Goal: Information Seeking & Learning: Learn about a topic

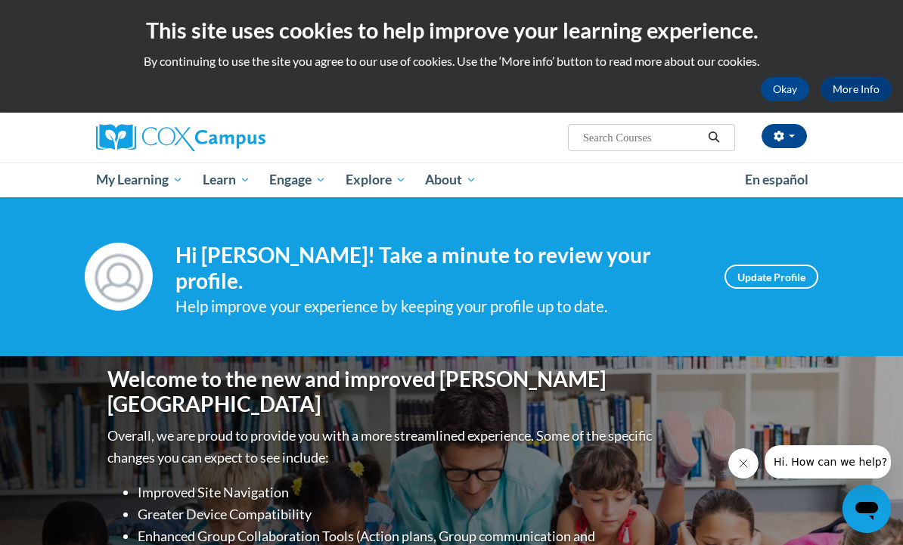
click at [0, 0] on span "Read Aloud Guides and Resources" at bounding box center [0, 0] width 0 height 0
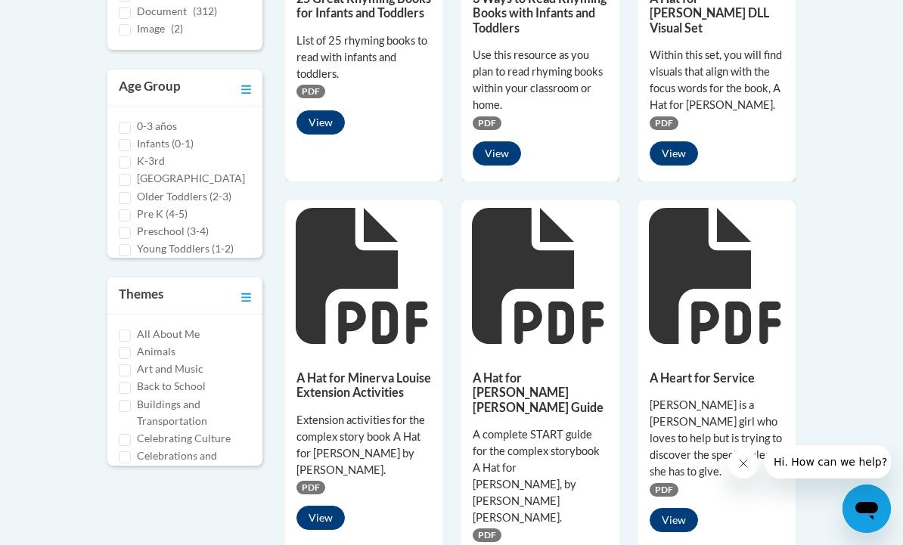
scroll to position [564, 0]
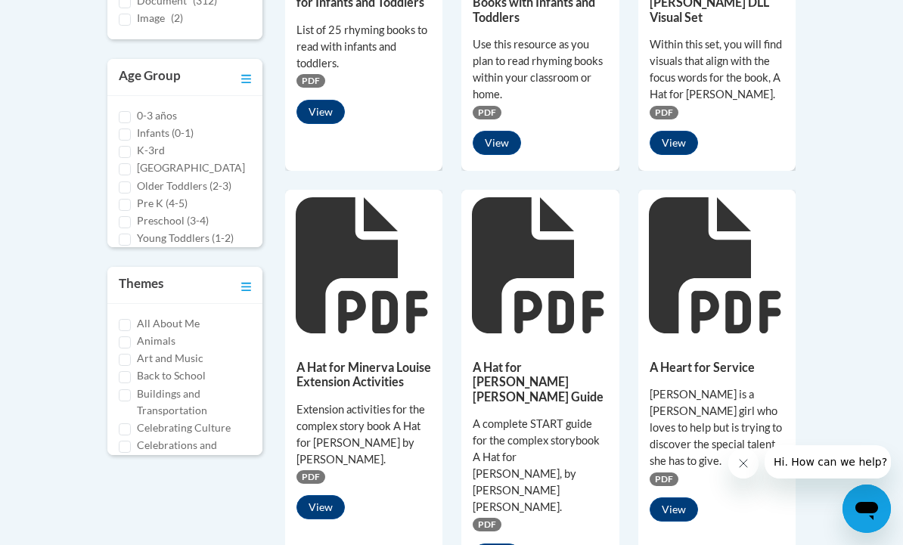
click at [129, 225] on input "Preschool (3-4)" at bounding box center [125, 222] width 12 height 12
checkbox input "true"
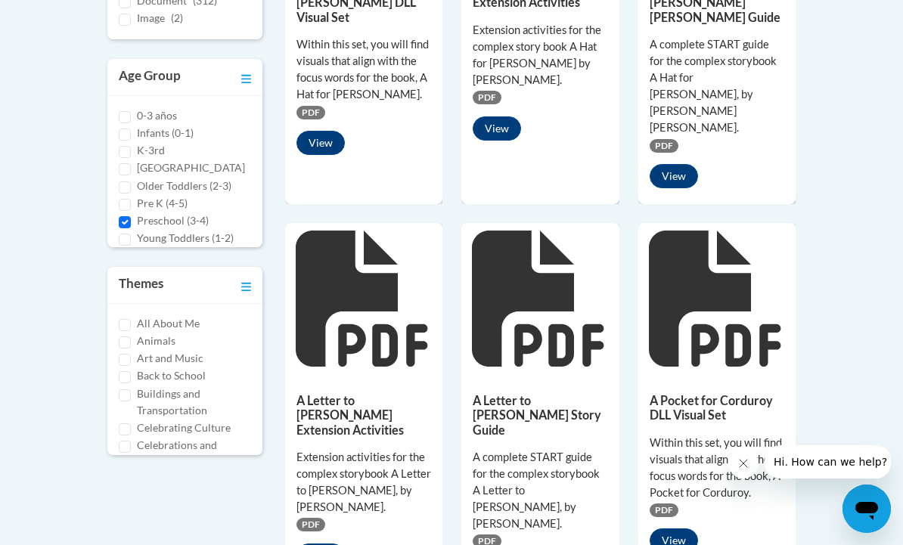
click at [129, 202] on input "Pre K (4-5)" at bounding box center [125, 205] width 12 height 12
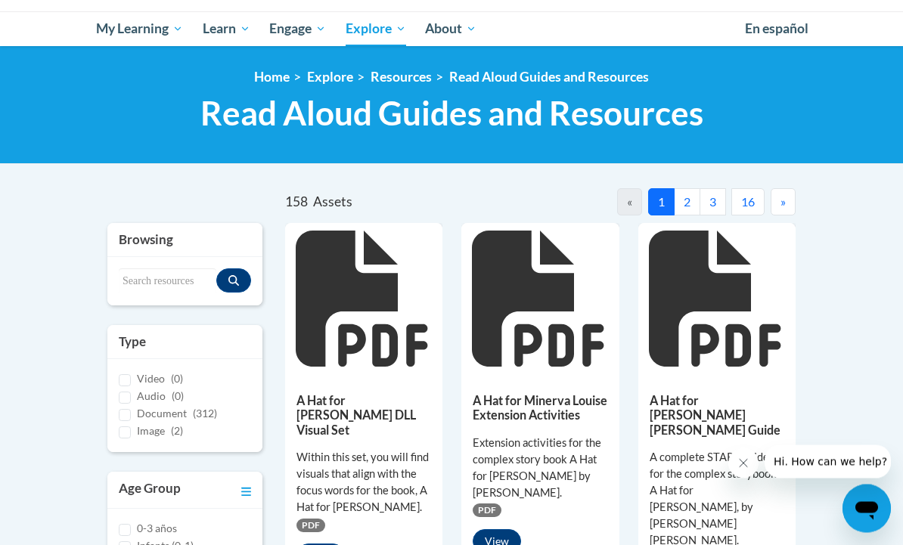
scroll to position [151, 0]
click at [688, 203] on button "2" at bounding box center [687, 201] width 26 height 27
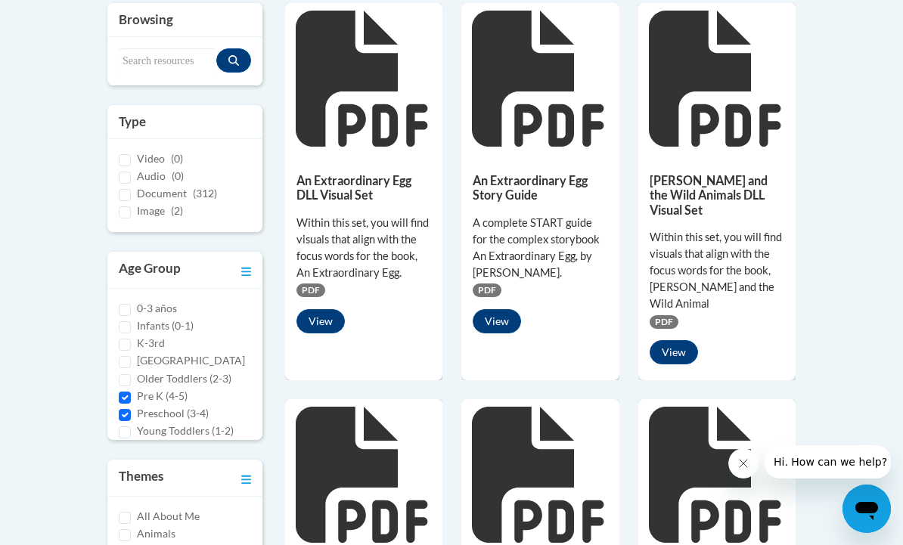
scroll to position [371, 0]
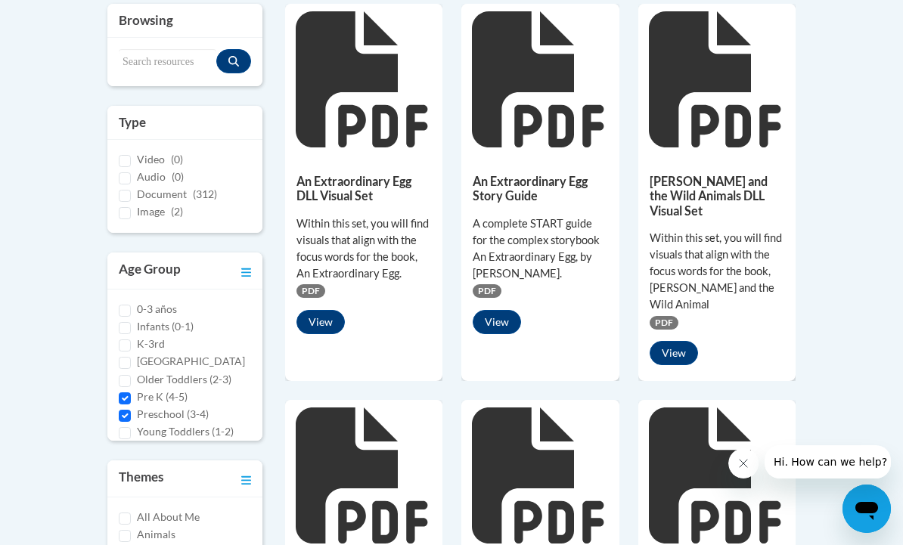
click at [129, 392] on input "Pre K (4-5)" at bounding box center [125, 398] width 12 height 12
checkbox input "false"
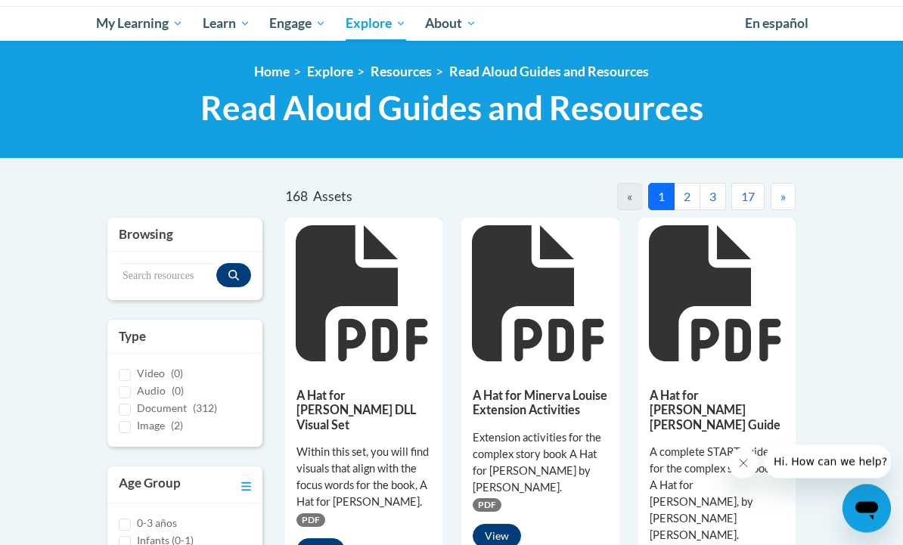
click at [693, 197] on button "2" at bounding box center [687, 197] width 26 height 27
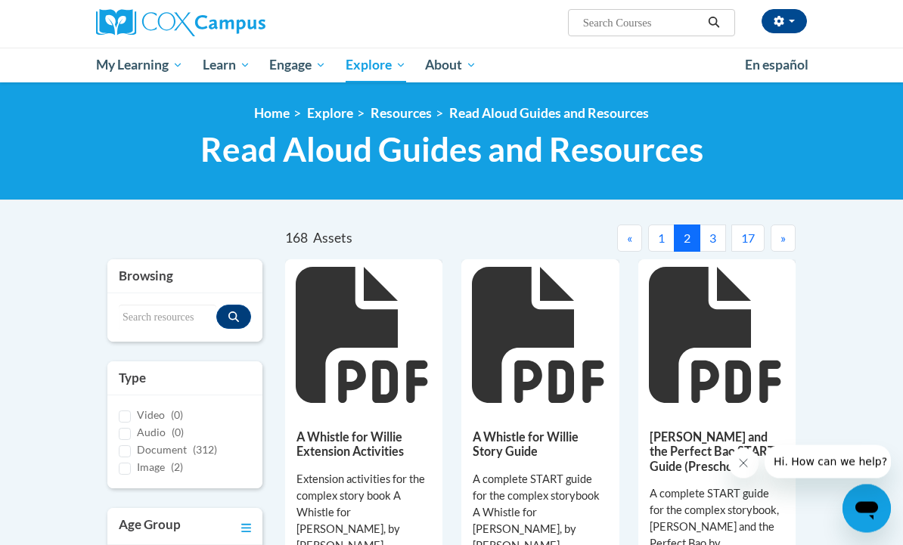
scroll to position [0, 0]
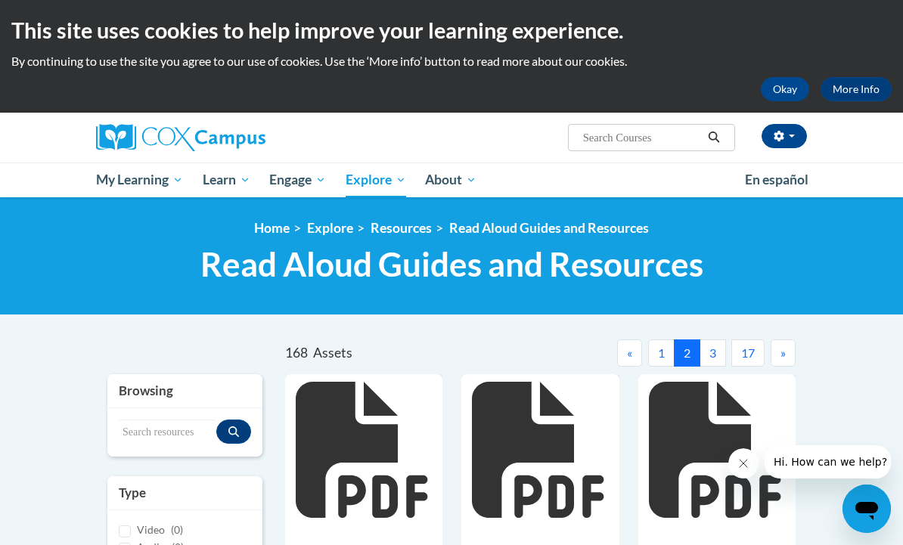
click at [712, 347] on button "3" at bounding box center [713, 353] width 26 height 27
click at [718, 351] on button "4" at bounding box center [713, 353] width 26 height 27
click at [716, 351] on button "5" at bounding box center [713, 353] width 26 height 27
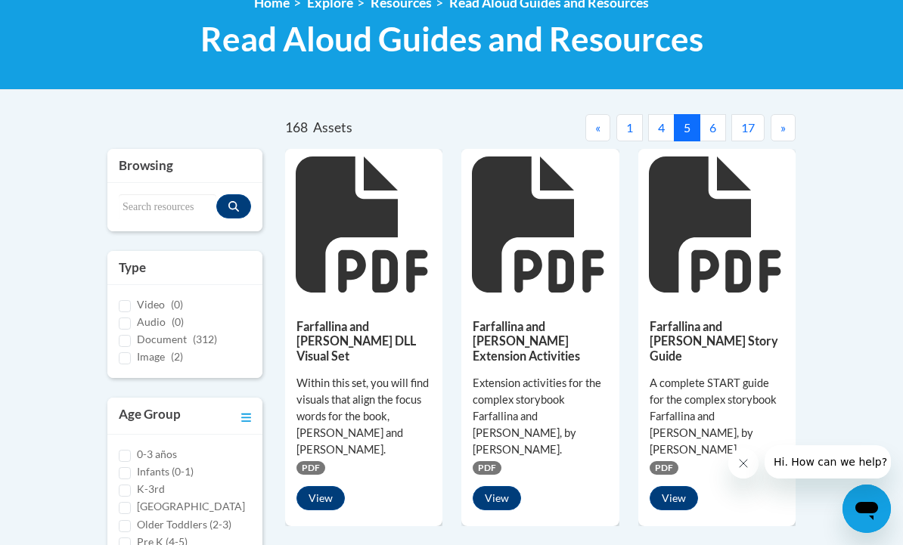
scroll to position [224, 0]
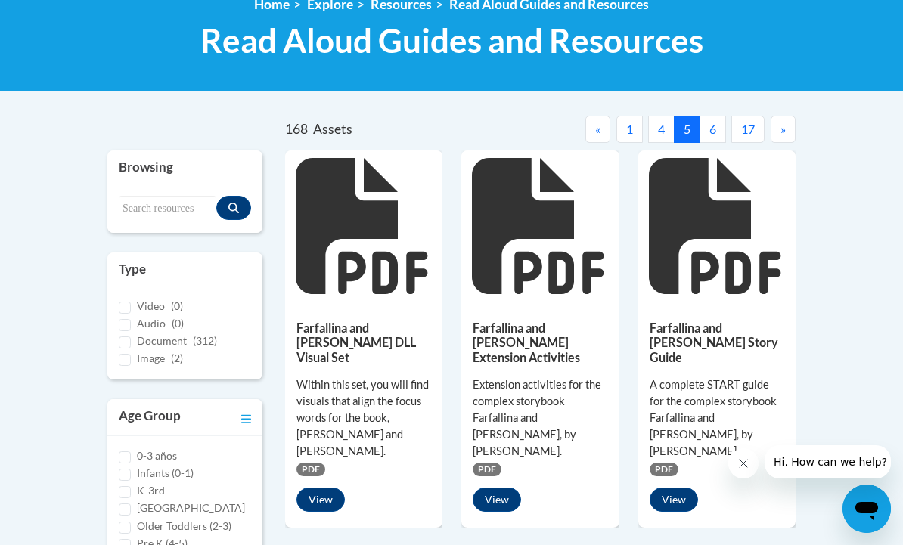
click at [711, 129] on button "6" at bounding box center [713, 129] width 26 height 27
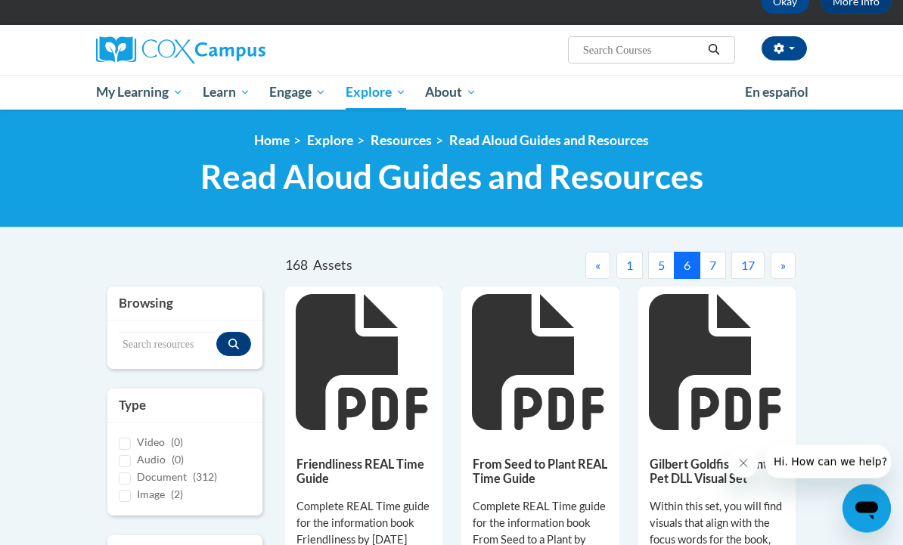
scroll to position [0, 0]
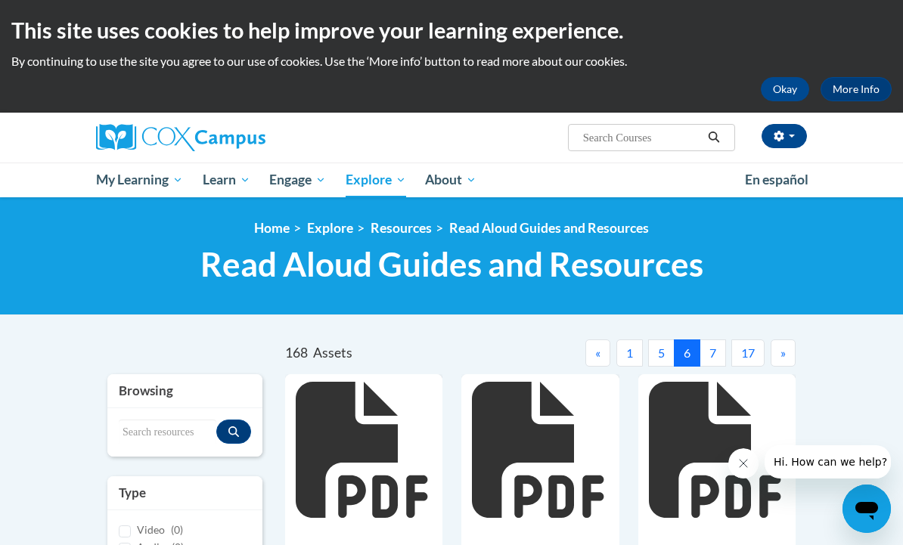
click at [647, 142] on input "Search..." at bounding box center [642, 138] width 121 height 18
type input "Older toddler sophisticated bbok"
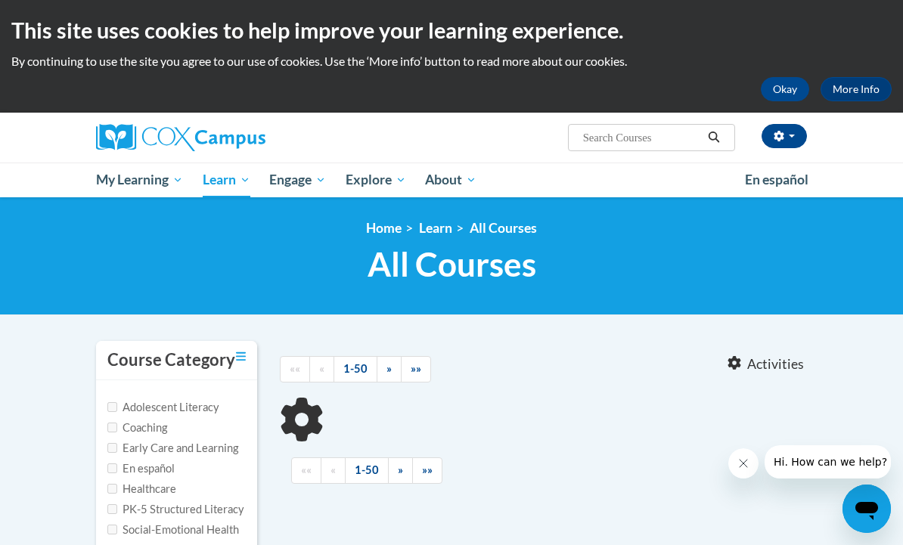
type input "Older toddler sophisticated bbok"
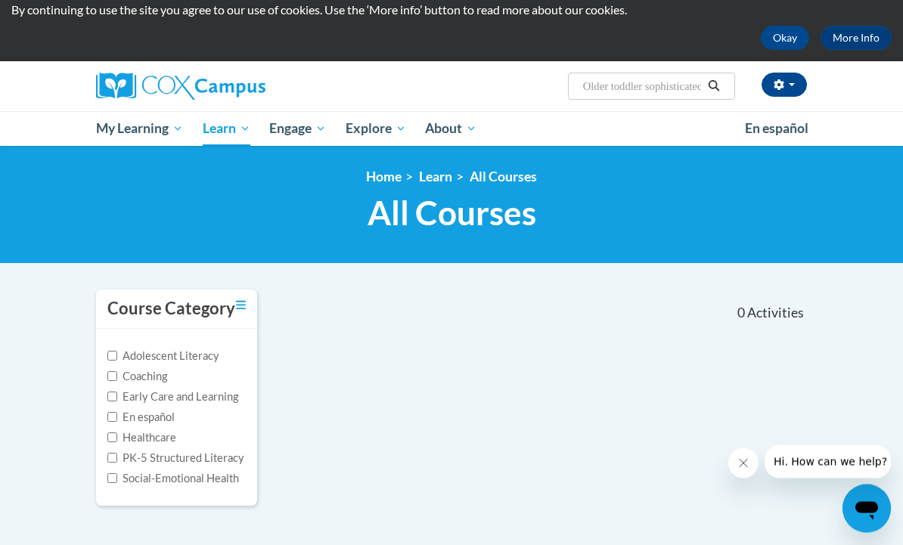
scroll to position [51, 0]
click at [0, 0] on span "Read Aloud Guides and Resources" at bounding box center [0, 0] width 0 height 0
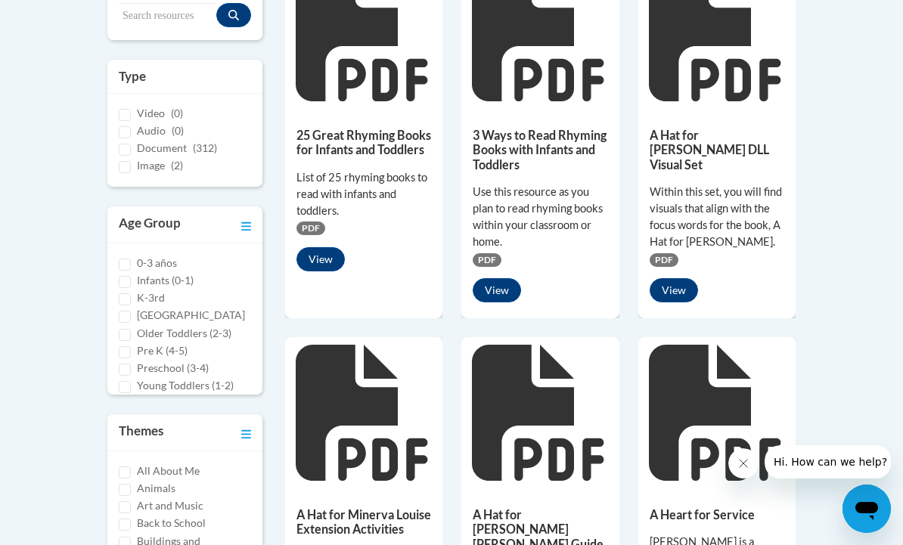
scroll to position [421, 0]
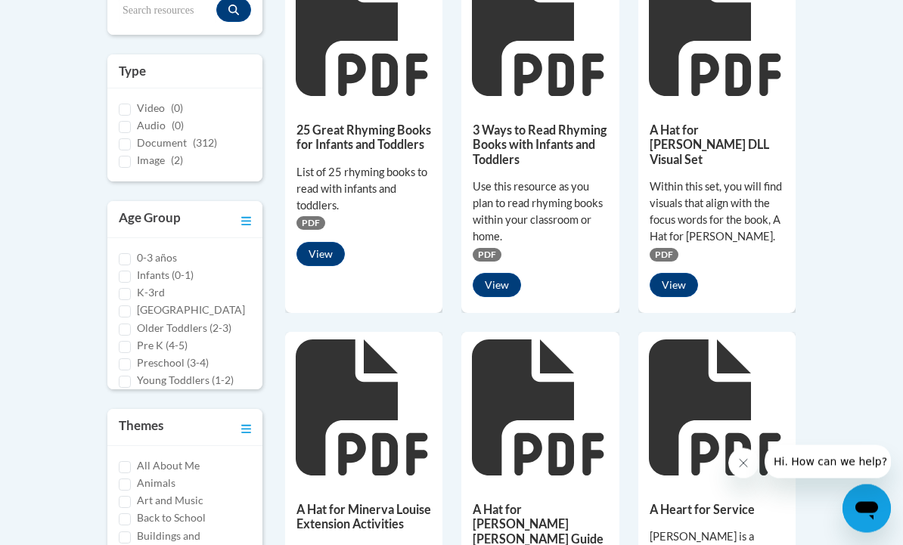
click at [138, 325] on label "Older Toddlers (2-3)" at bounding box center [184, 329] width 95 height 17
click at [131, 325] on input "Older Toddlers (2-3)" at bounding box center [125, 330] width 12 height 12
checkbox input "true"
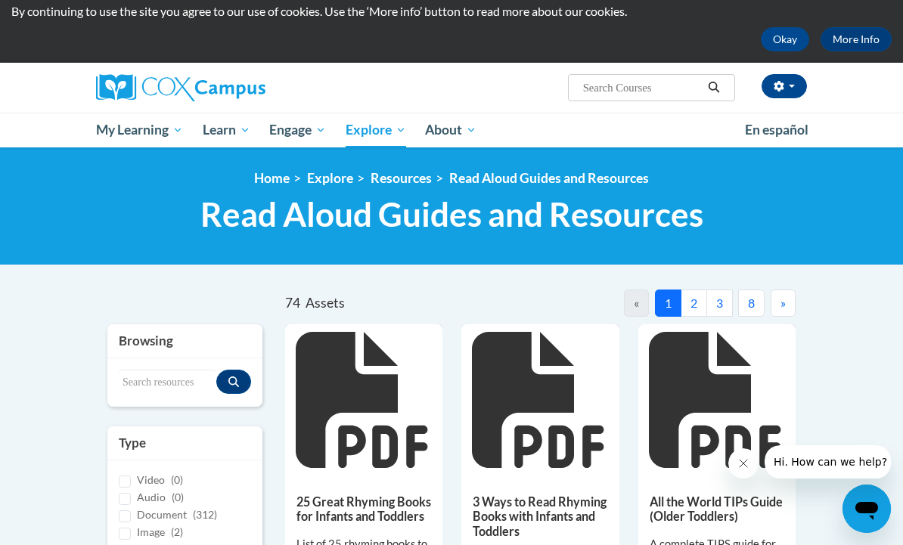
scroll to position [33, 0]
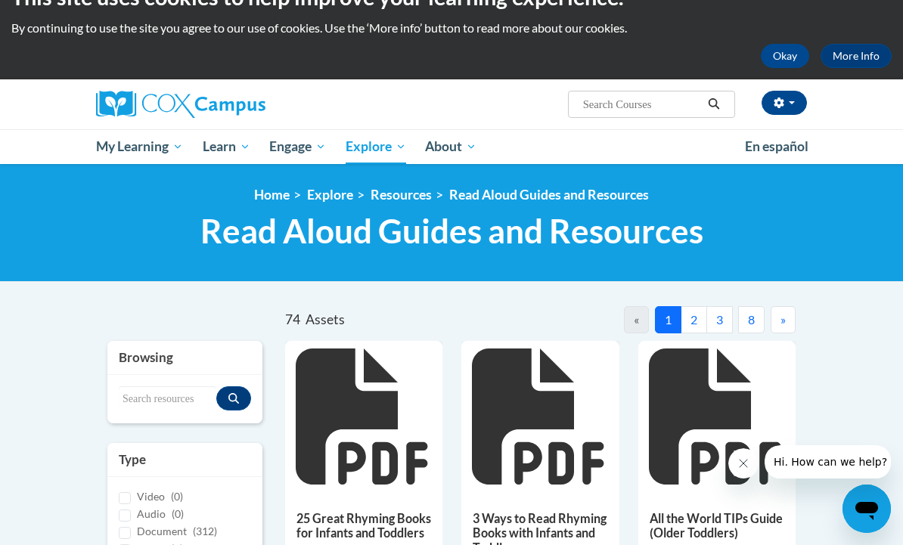
click at [700, 318] on button "2" at bounding box center [694, 319] width 26 height 27
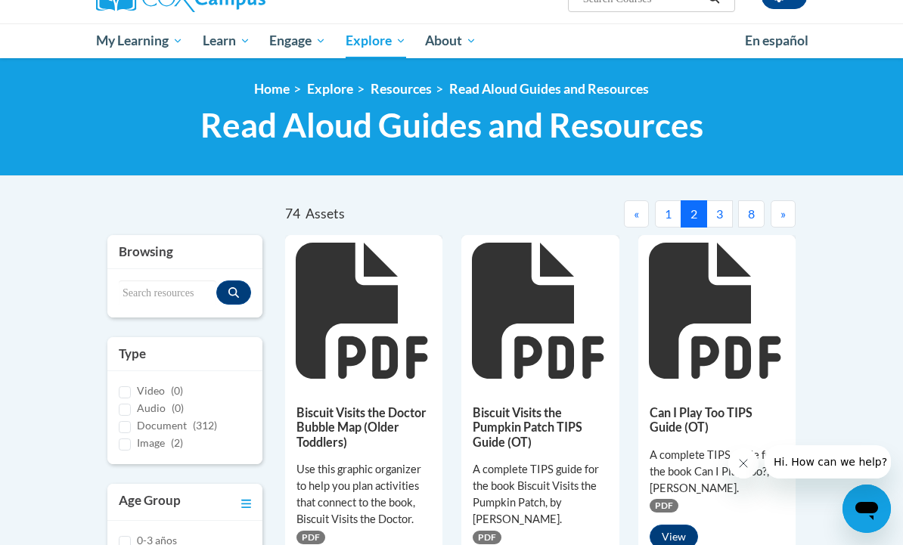
scroll to position [138, 0]
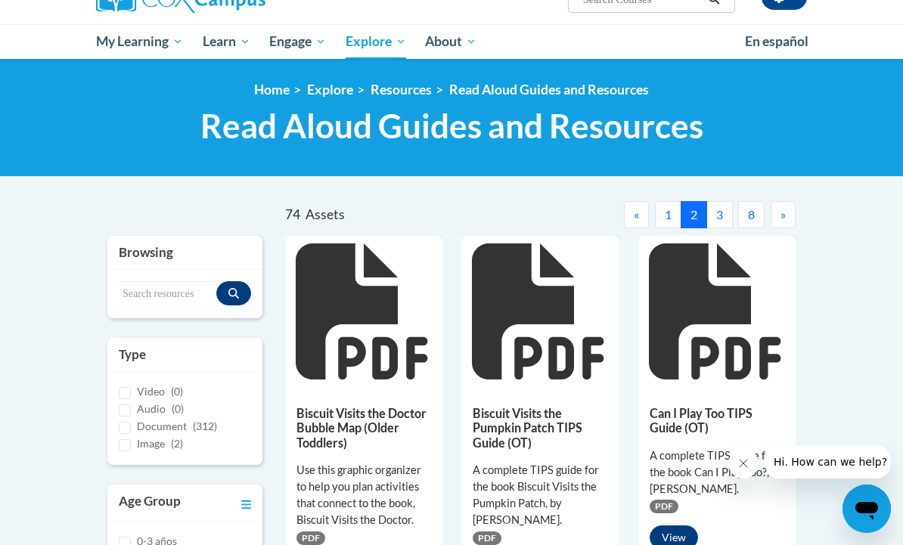
click at [663, 209] on button "1" at bounding box center [668, 214] width 26 height 27
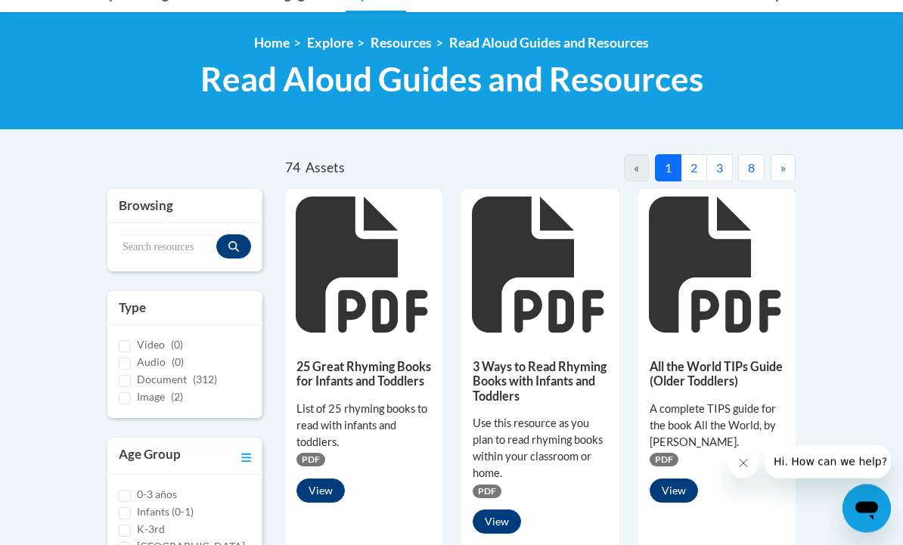
scroll to position [185, 0]
click at [323, 490] on button "View" at bounding box center [320, 491] width 48 height 24
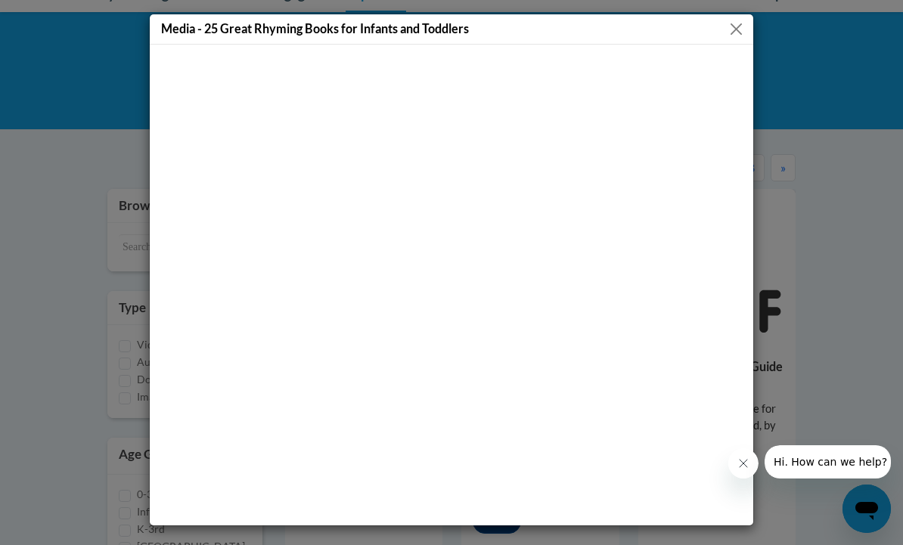
click at [740, 24] on button "Close" at bounding box center [736, 29] width 19 height 19
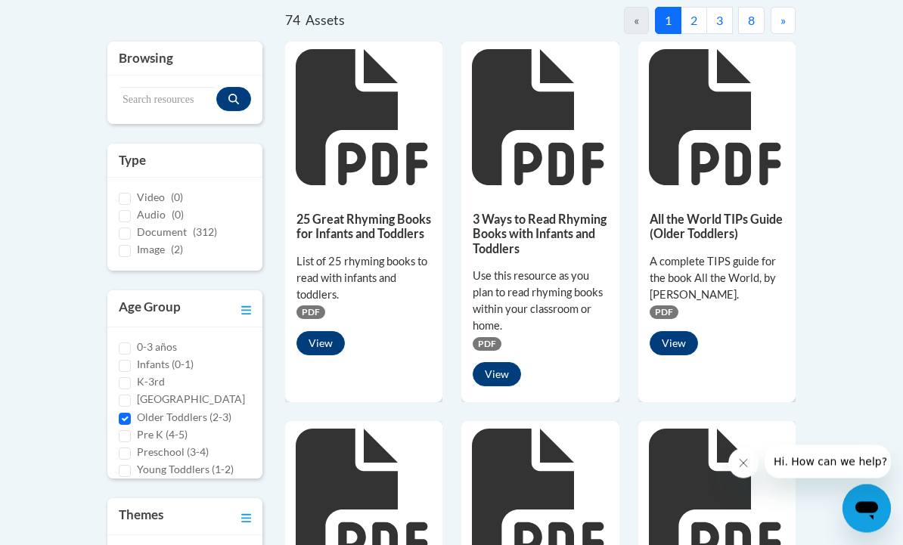
scroll to position [333, 0]
click at [330, 343] on button "View" at bounding box center [320, 343] width 48 height 24
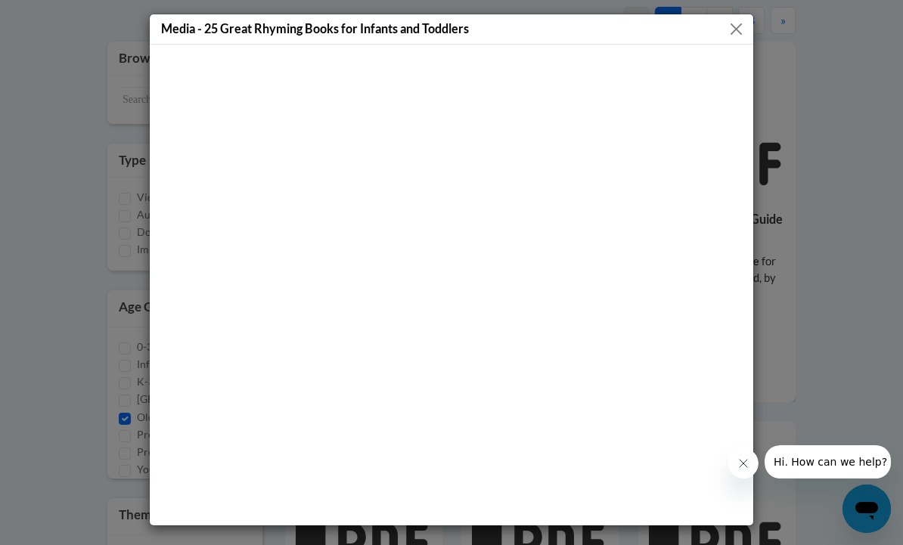
click at [674, 17] on div "Media - 25 Great Rhyming Books for Infants and Toddlers" at bounding box center [451, 29] width 603 height 30
click at [658, 26] on div "Media - 25 Great Rhyming Books for Infants and Toddlers" at bounding box center [451, 29] width 603 height 30
click at [734, 26] on button "Close" at bounding box center [736, 29] width 19 height 19
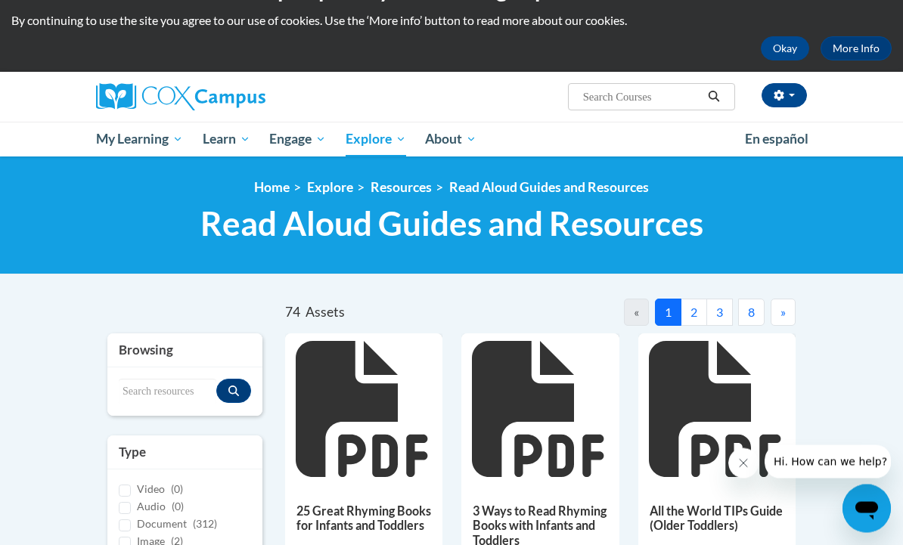
scroll to position [0, 0]
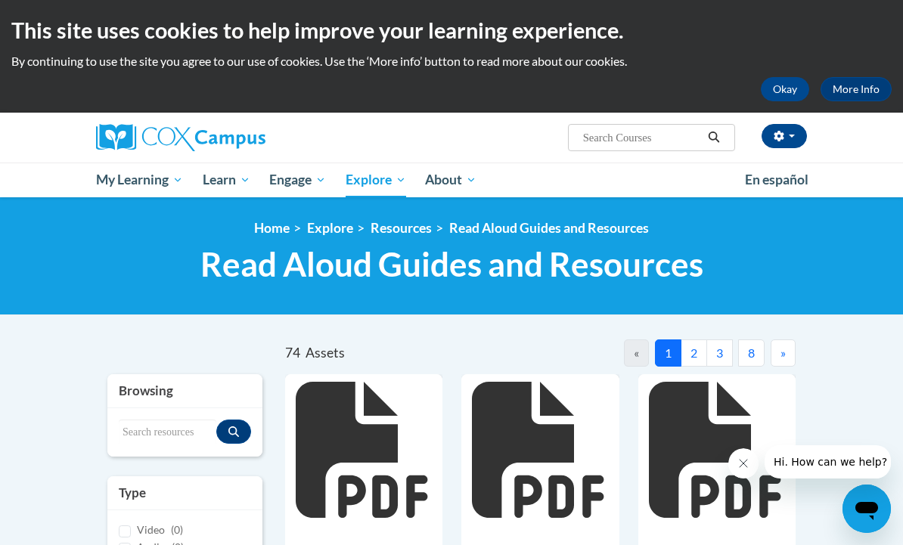
click at [689, 358] on button "2" at bounding box center [694, 353] width 26 height 27
click at [722, 355] on button "3" at bounding box center [719, 353] width 26 height 27
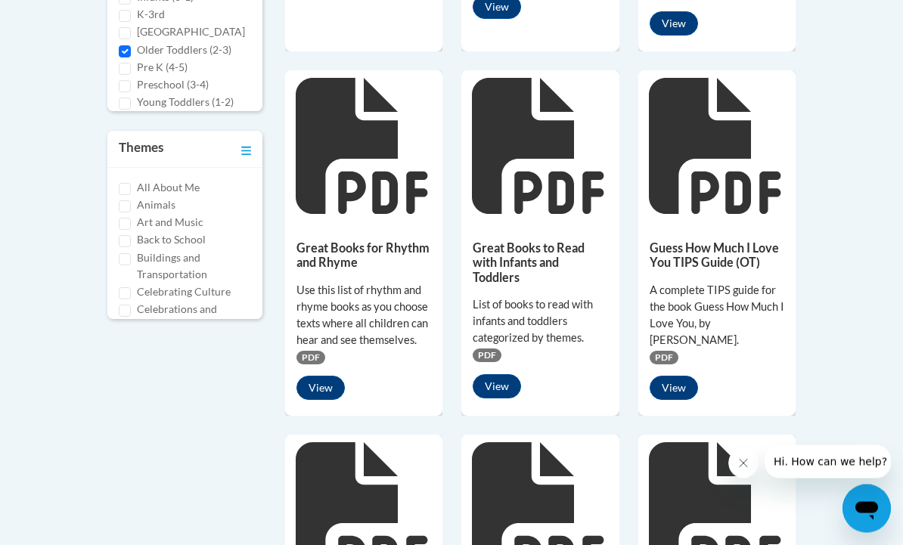
scroll to position [701, 0]
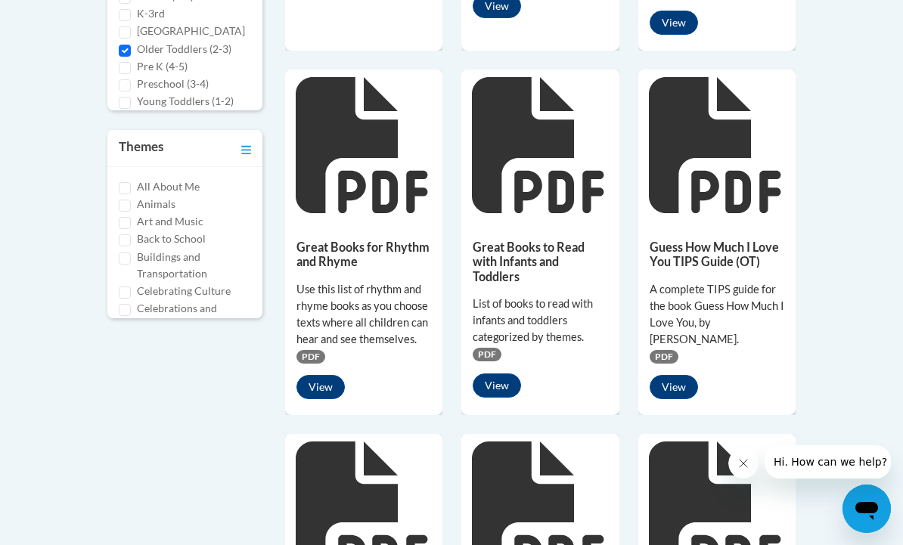
click at [332, 396] on button "View" at bounding box center [320, 387] width 48 height 24
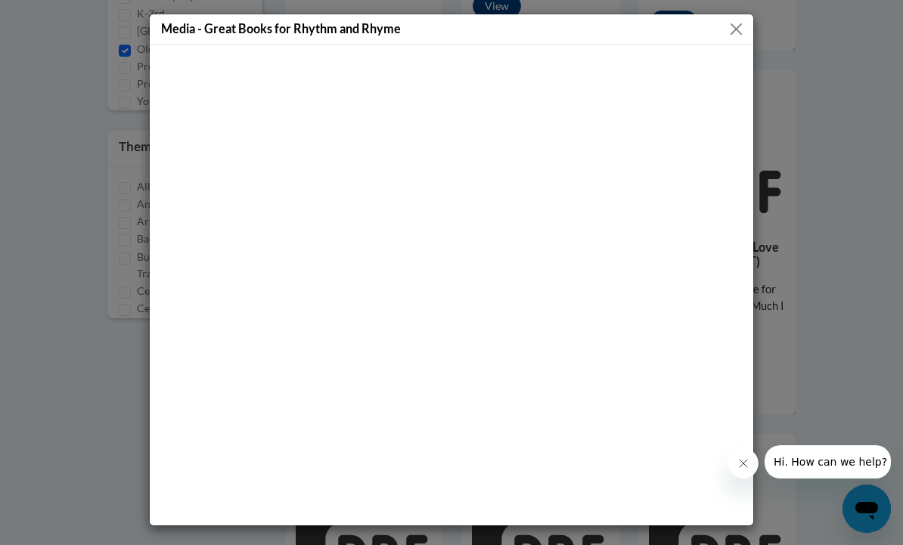
click at [743, 26] on button "Close" at bounding box center [736, 29] width 19 height 19
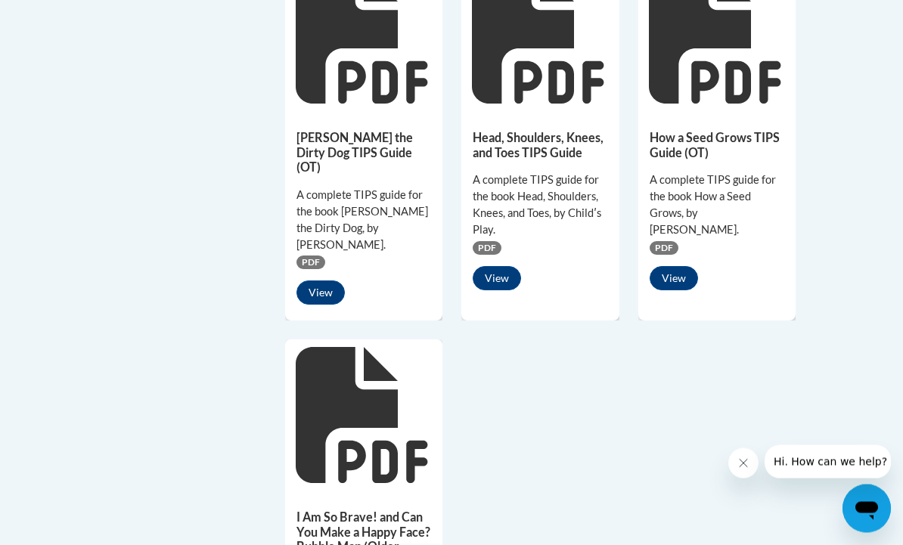
scroll to position [1167, 0]
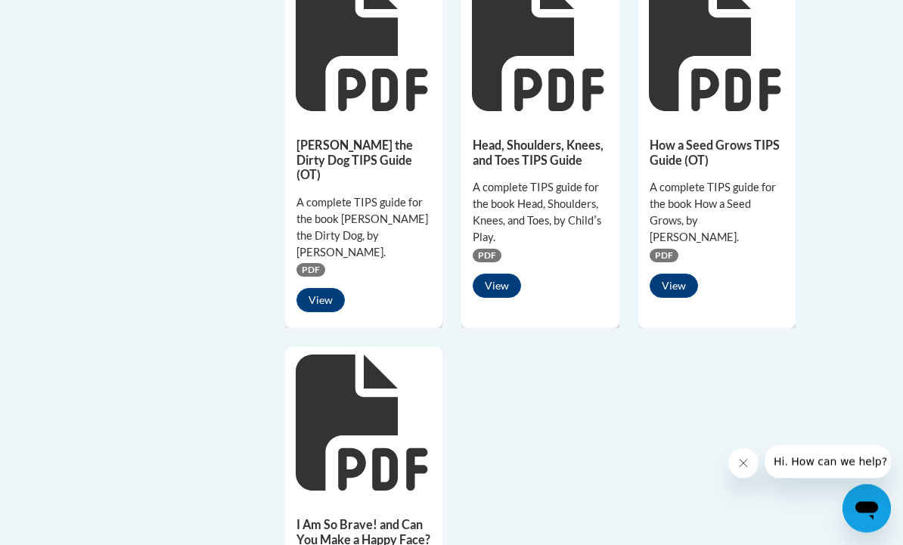
click at [495, 275] on button "View" at bounding box center [497, 287] width 48 height 24
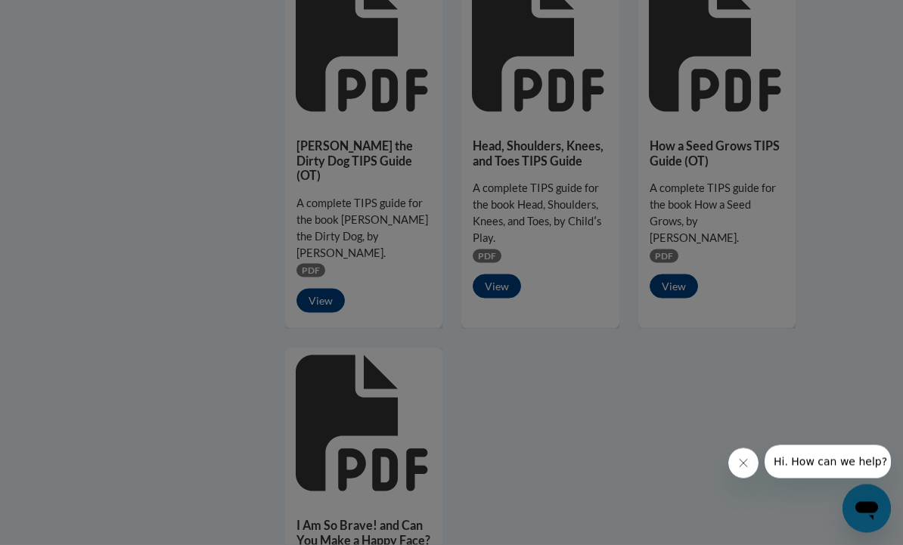
scroll to position [1168, 0]
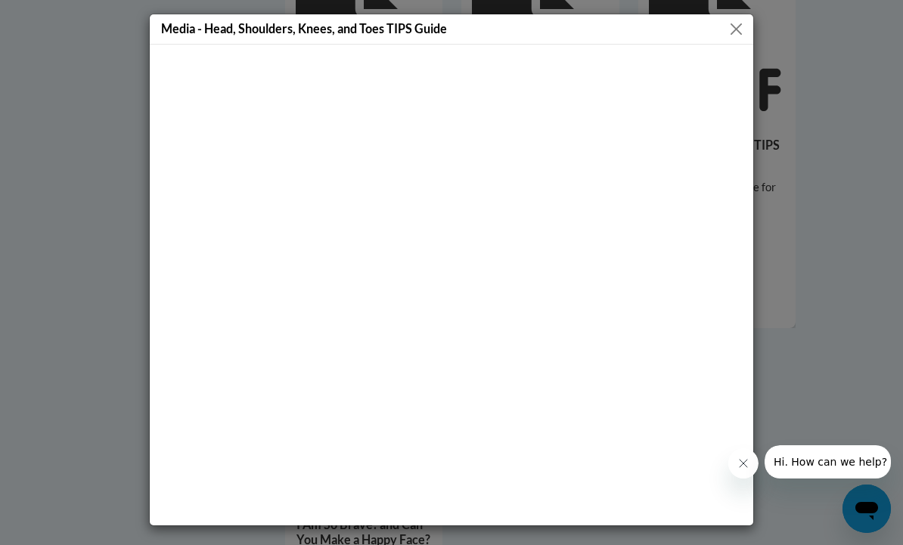
click at [743, 26] on button "Close" at bounding box center [736, 29] width 19 height 19
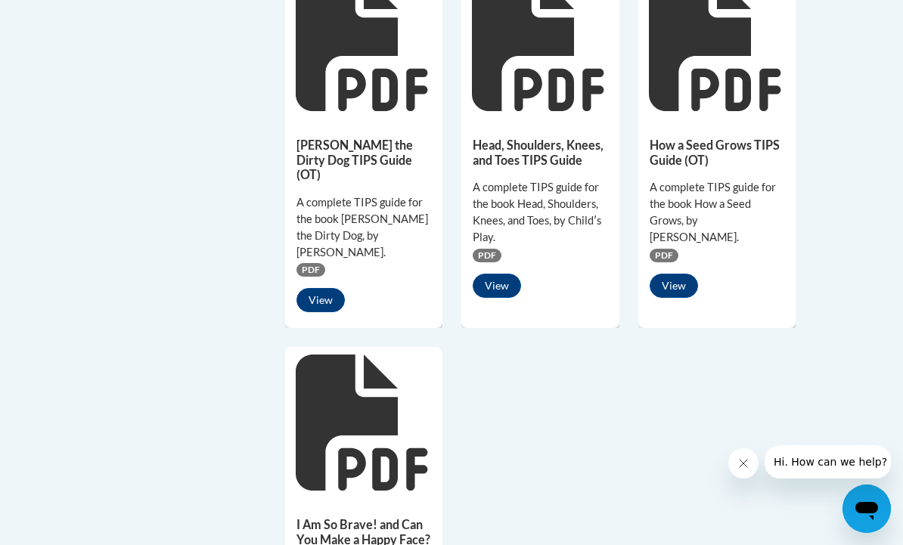
click at [493, 288] on button "View" at bounding box center [497, 286] width 48 height 24
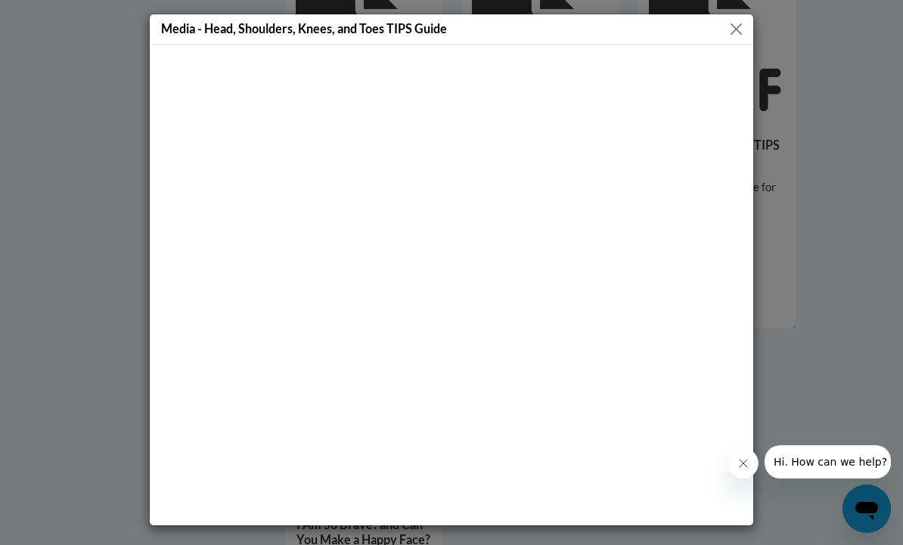
click at [650, 33] on div "Media - Head, Shoulders, Knees, and Toes TIPS Guide" at bounding box center [451, 29] width 603 height 30
click at [693, 27] on div "Media - Head, Shoulders, Knees, and Toes TIPS Guide" at bounding box center [451, 29] width 603 height 30
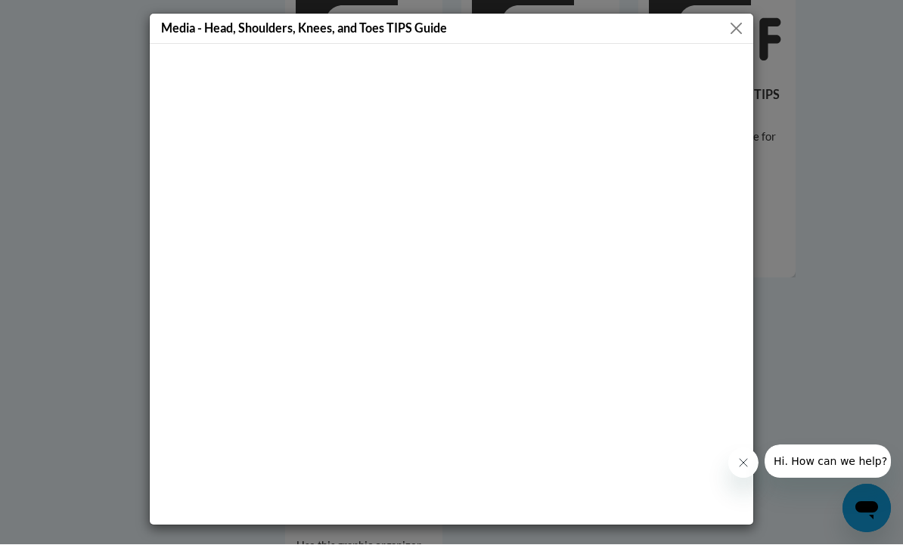
click at [73, 293] on div "Media - Head, Shoulders, Knees, and Toes TIPS Guide" at bounding box center [451, 272] width 903 height 545
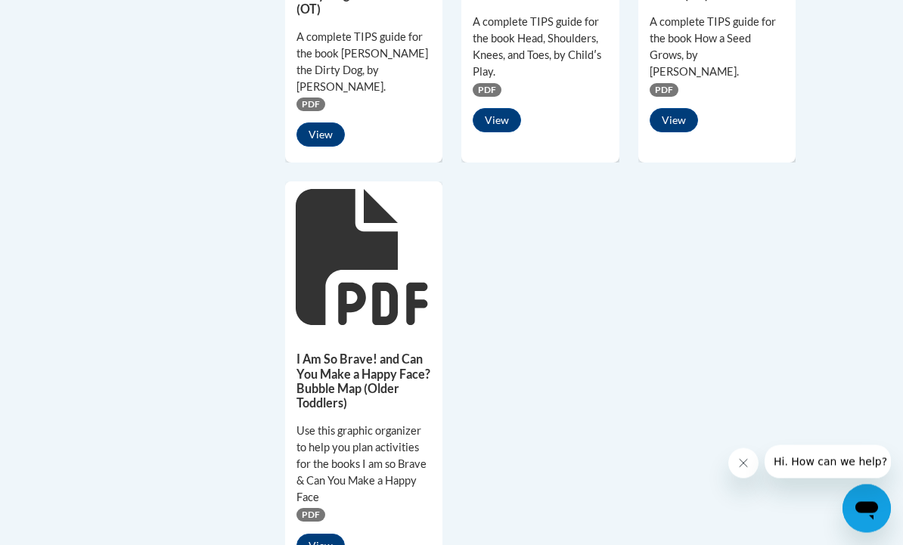
scroll to position [1333, 0]
click at [308, 534] on button "View" at bounding box center [320, 546] width 48 height 24
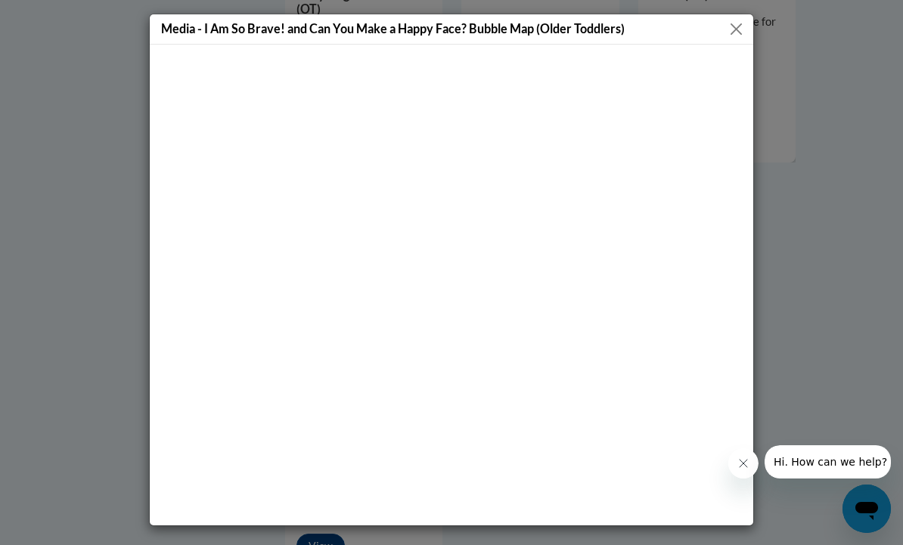
click at [736, 29] on button "Close" at bounding box center [736, 29] width 19 height 19
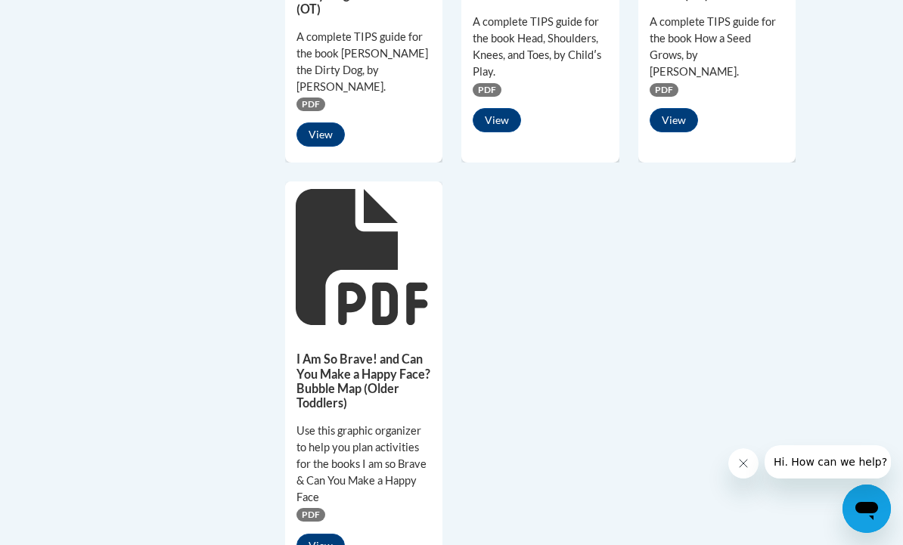
click at [327, 534] on button "View" at bounding box center [320, 546] width 48 height 24
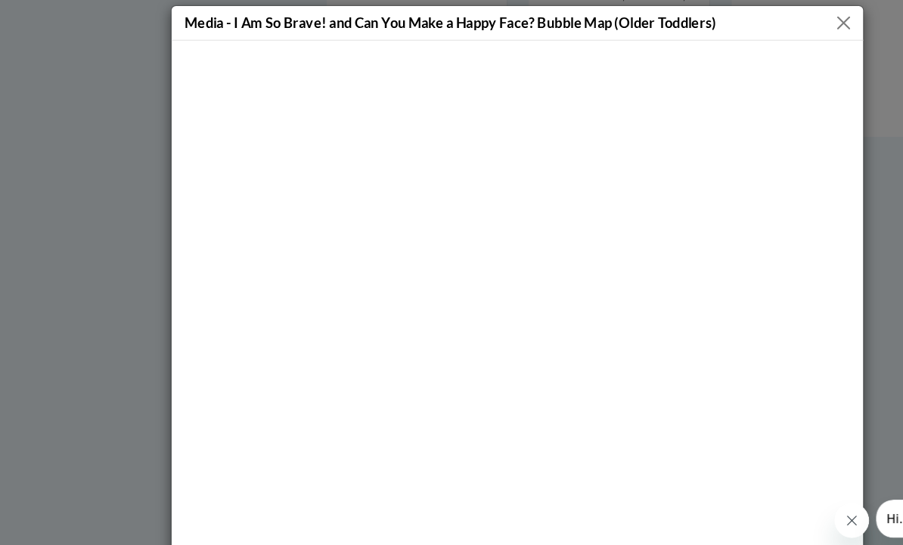
scroll to position [1348, 0]
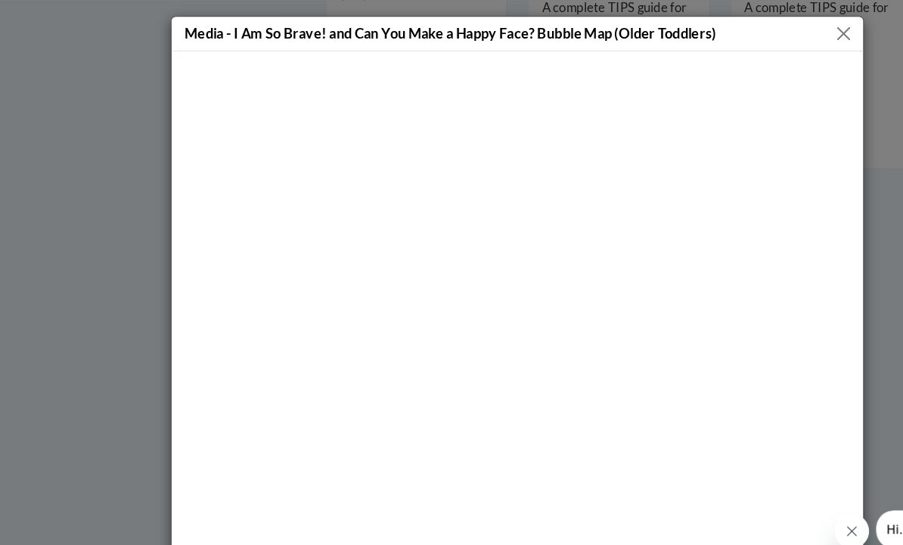
click at [731, 34] on button "Close" at bounding box center [736, 29] width 19 height 19
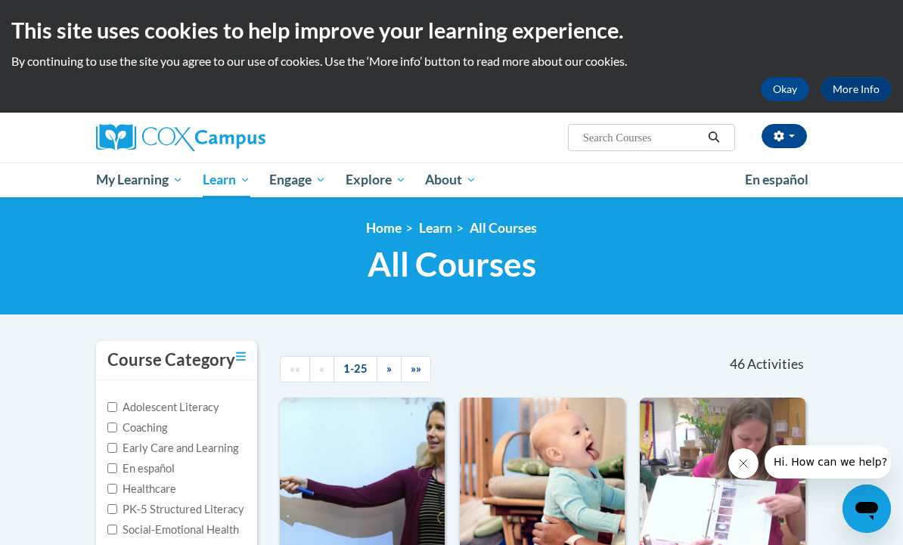
click at [0, 0] on span "Read Aloud Guides and Resources" at bounding box center [0, 0] width 0 height 0
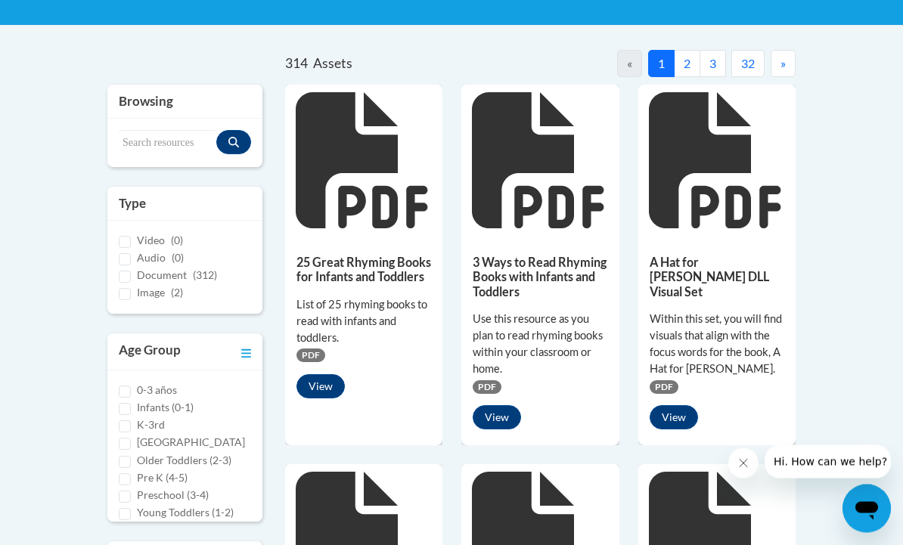
scroll to position [290, 0]
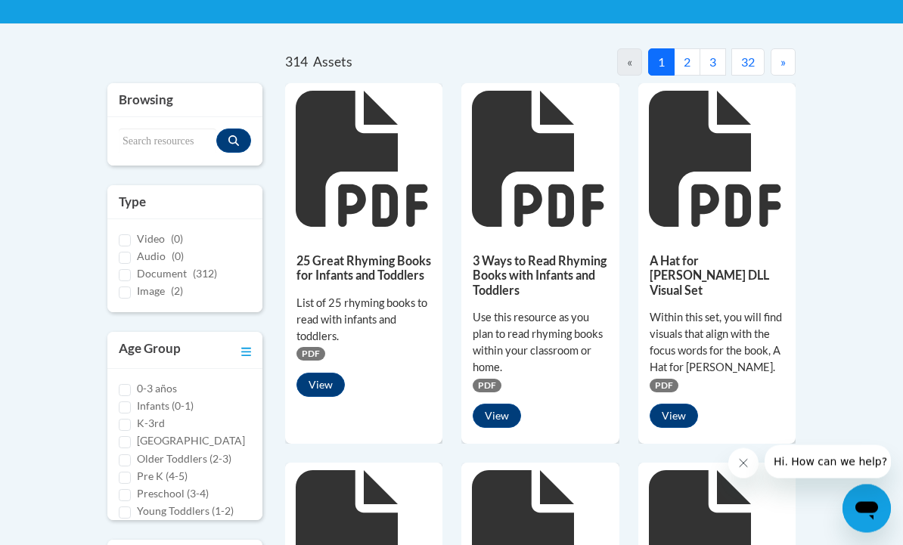
click at [137, 459] on label "Older Toddlers (2-3)" at bounding box center [184, 459] width 95 height 17
click at [131, 459] on input "Older Toddlers (2-3)" at bounding box center [125, 461] width 12 height 12
checkbox input "true"
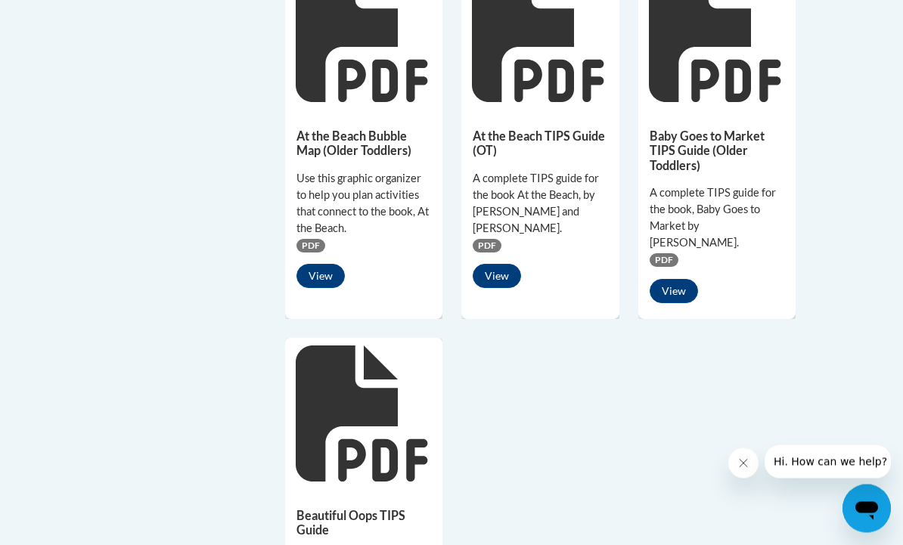
scroll to position [1193, 0]
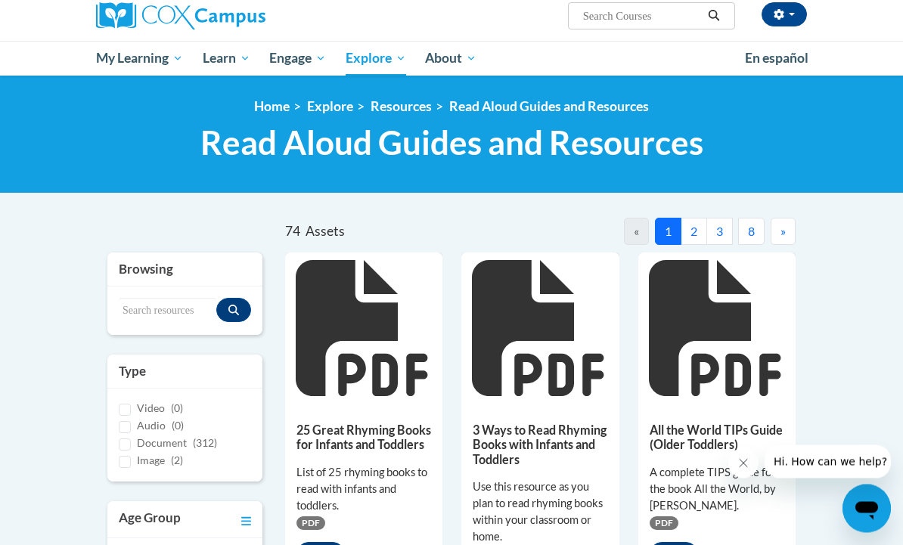
click at [697, 228] on button "2" at bounding box center [694, 232] width 26 height 27
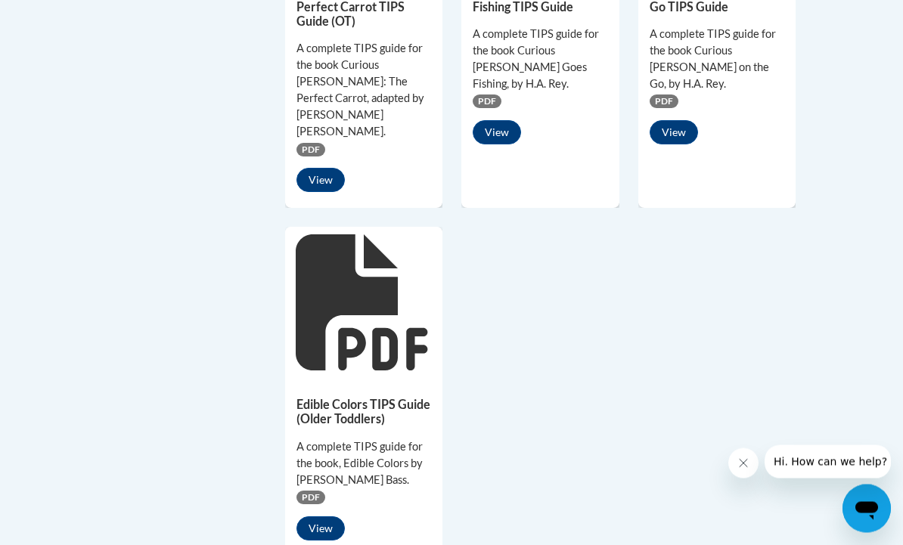
scroll to position [1335, 0]
click at [321, 516] on button "View" at bounding box center [320, 528] width 48 height 24
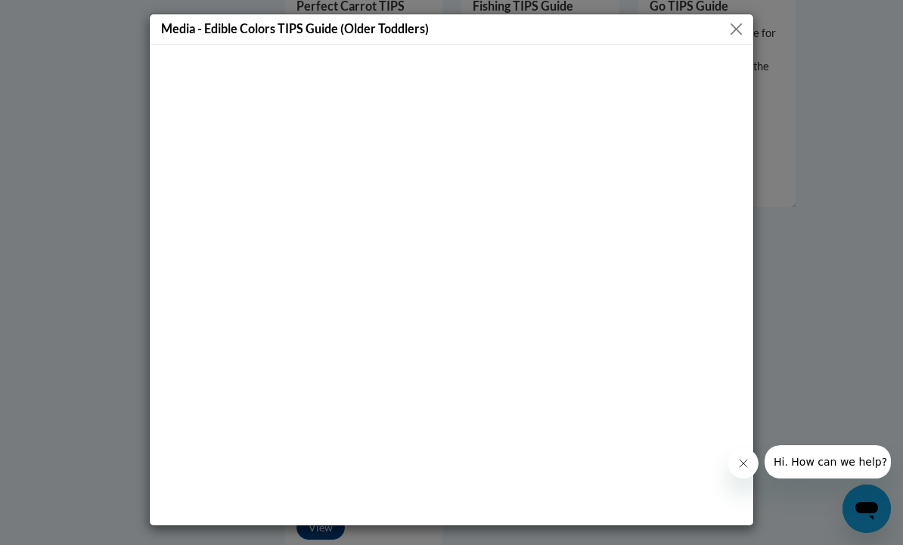
click at [740, 26] on button "Close" at bounding box center [736, 29] width 19 height 19
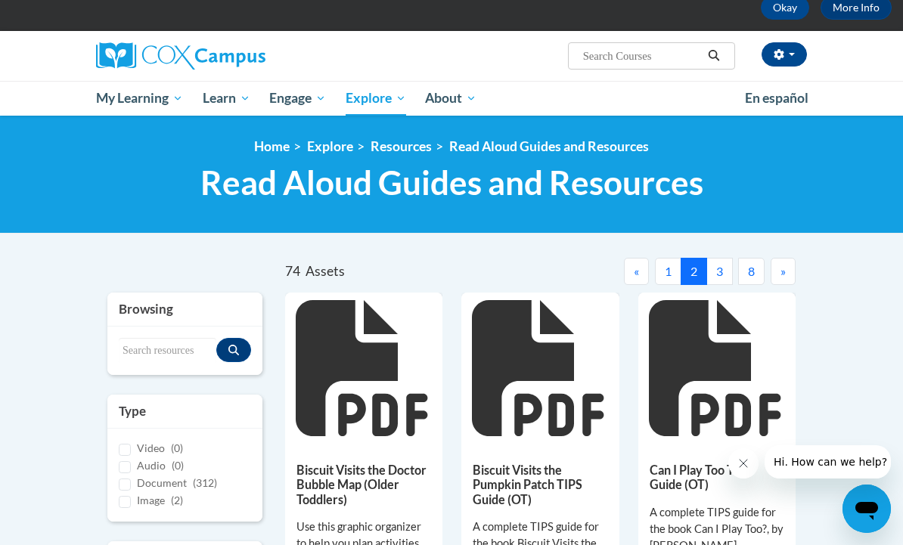
scroll to position [81, 0]
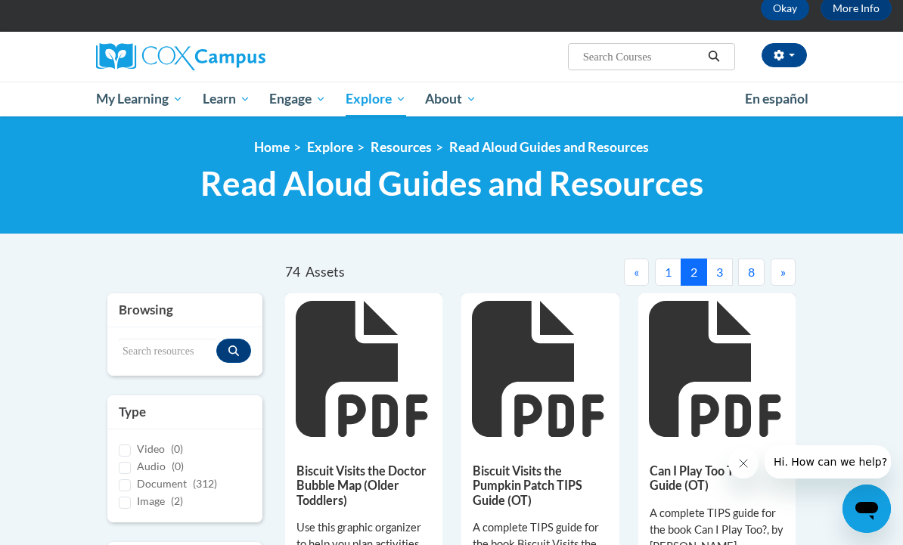
click at [721, 269] on button "3" at bounding box center [719, 272] width 26 height 27
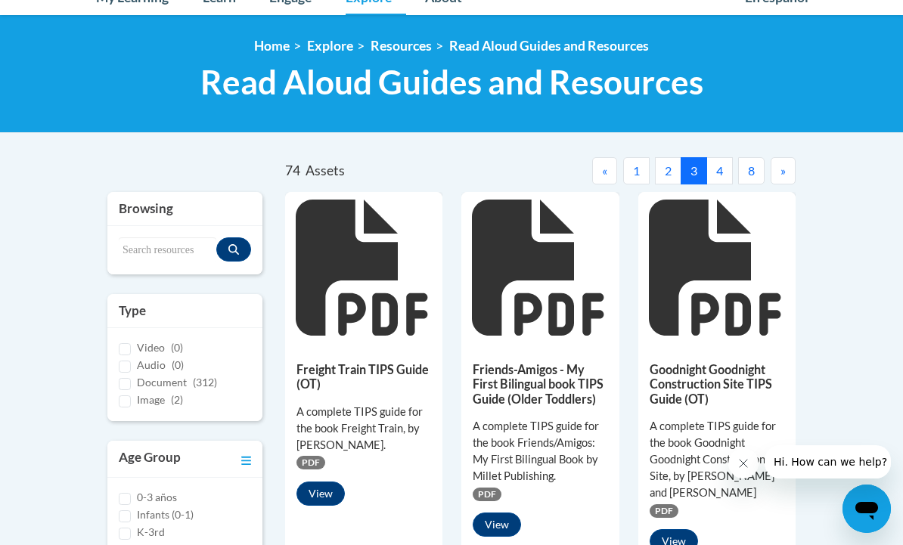
scroll to position [182, 0]
click at [723, 175] on button "4" at bounding box center [719, 171] width 26 height 27
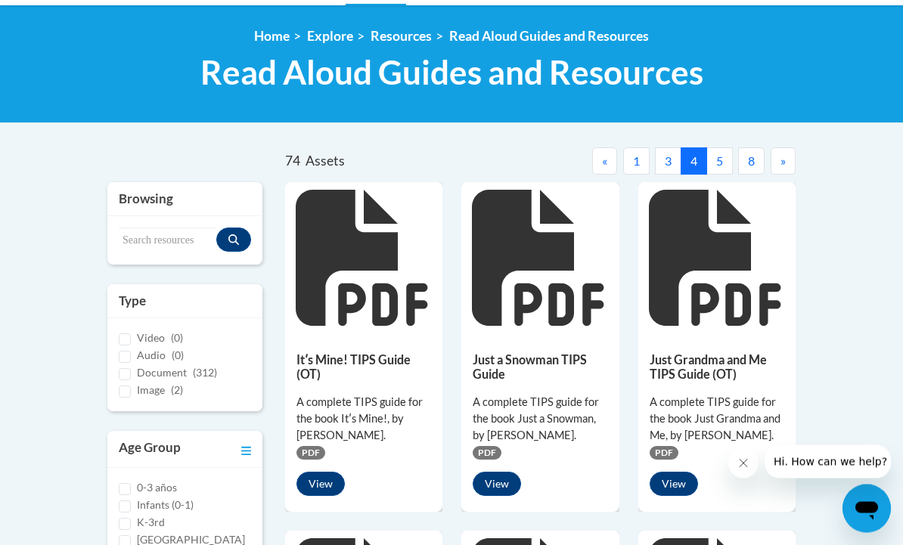
scroll to position [192, 0]
click at [377, 409] on div "A complete TIPS guide for the book Itʹs Mine!, by Leo Lionni." at bounding box center [363, 419] width 135 height 50
click at [334, 489] on button "View" at bounding box center [320, 484] width 48 height 24
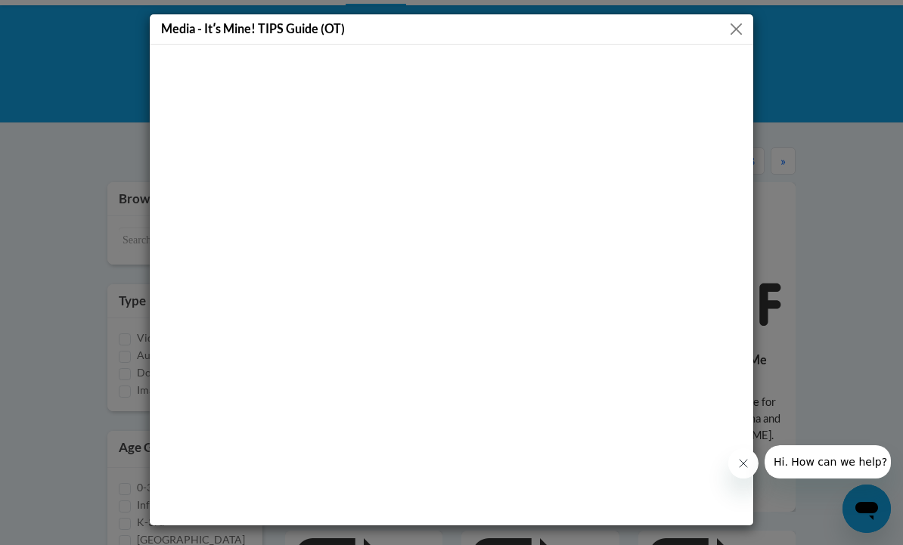
click at [737, 31] on button "Close" at bounding box center [736, 29] width 19 height 19
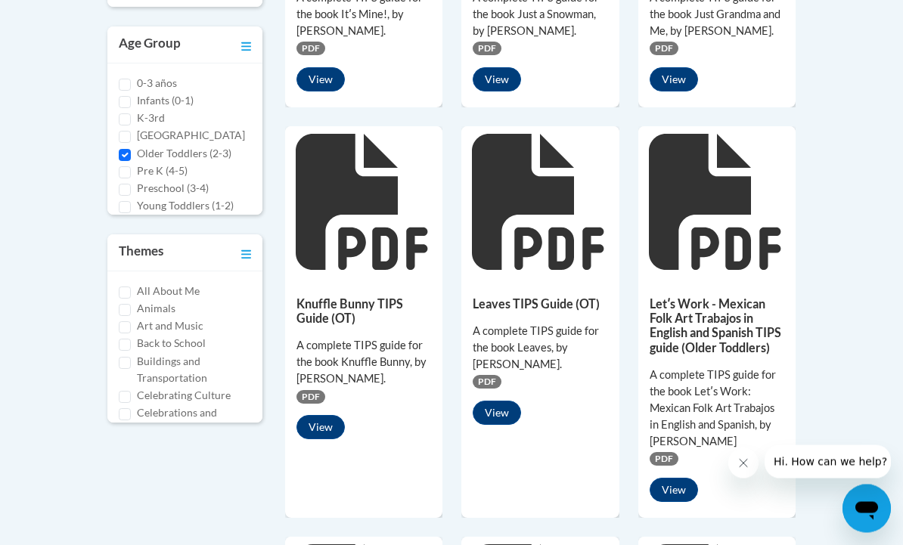
scroll to position [597, 0]
click at [327, 433] on button "View" at bounding box center [320, 427] width 48 height 24
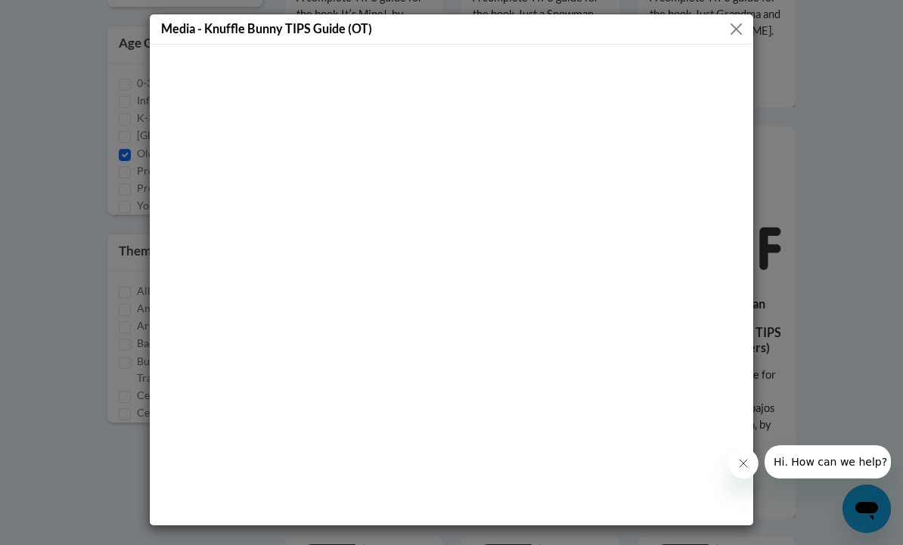
click at [744, 23] on button "Close" at bounding box center [736, 29] width 19 height 19
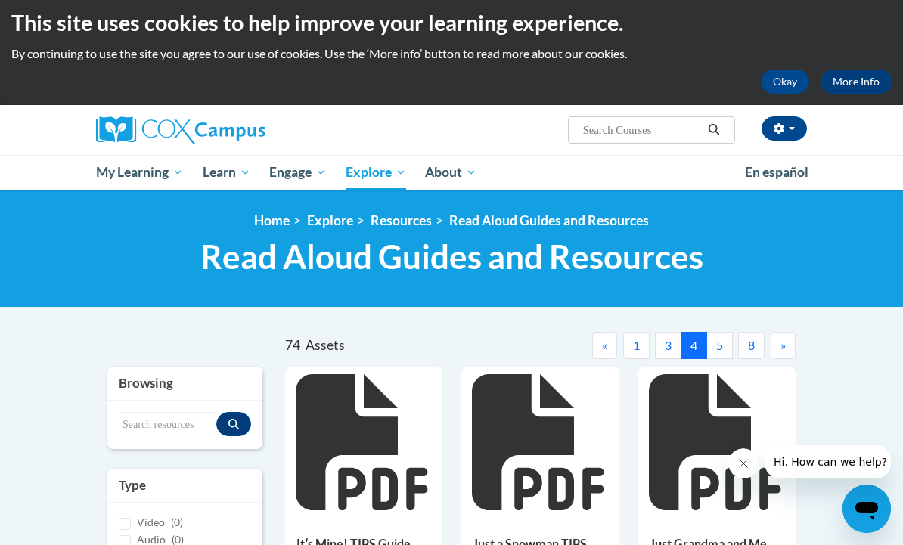
scroll to position [0, 0]
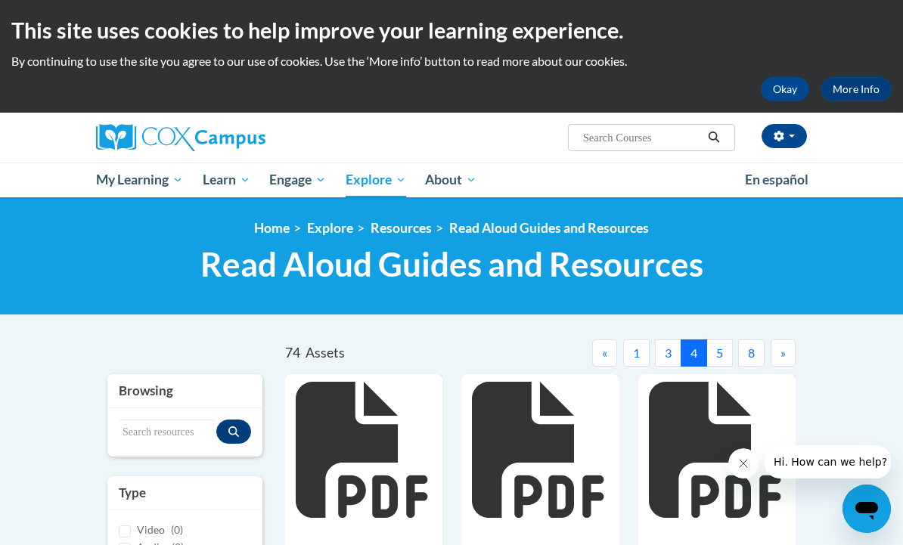
click at [718, 347] on button "5" at bounding box center [719, 353] width 26 height 27
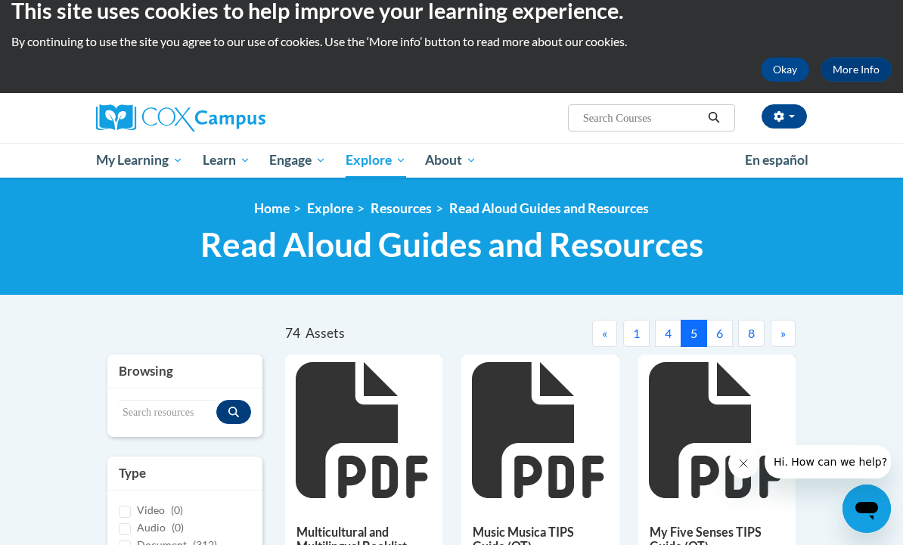
scroll to position [25, 0]
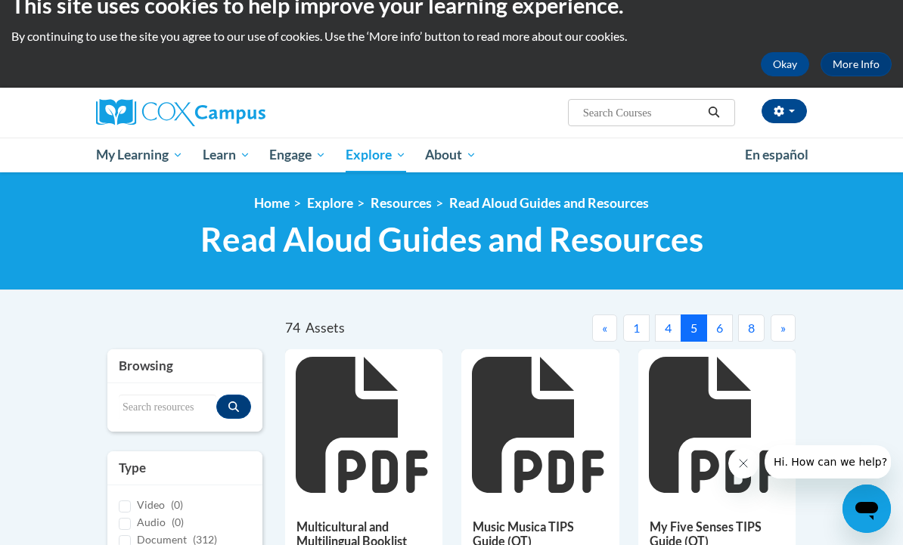
click at [724, 335] on button "6" at bounding box center [719, 328] width 26 height 27
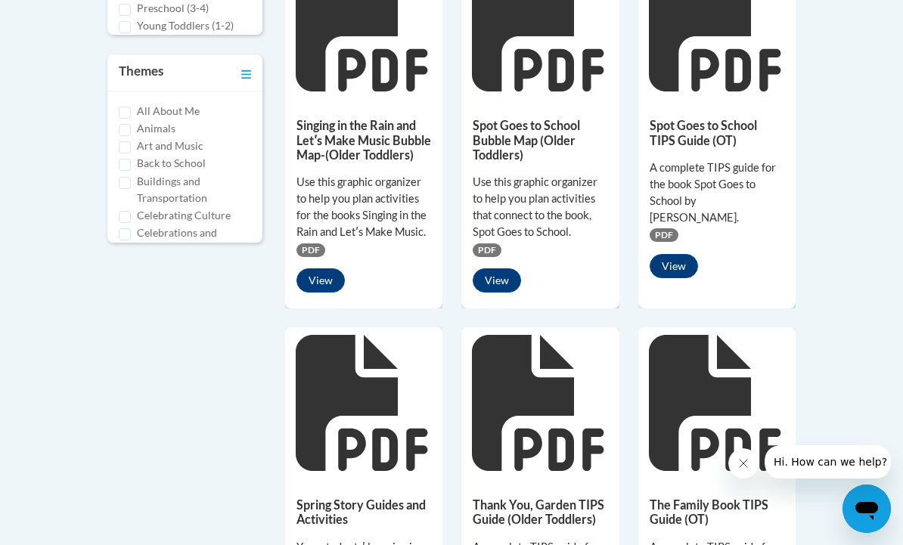
scroll to position [776, 0]
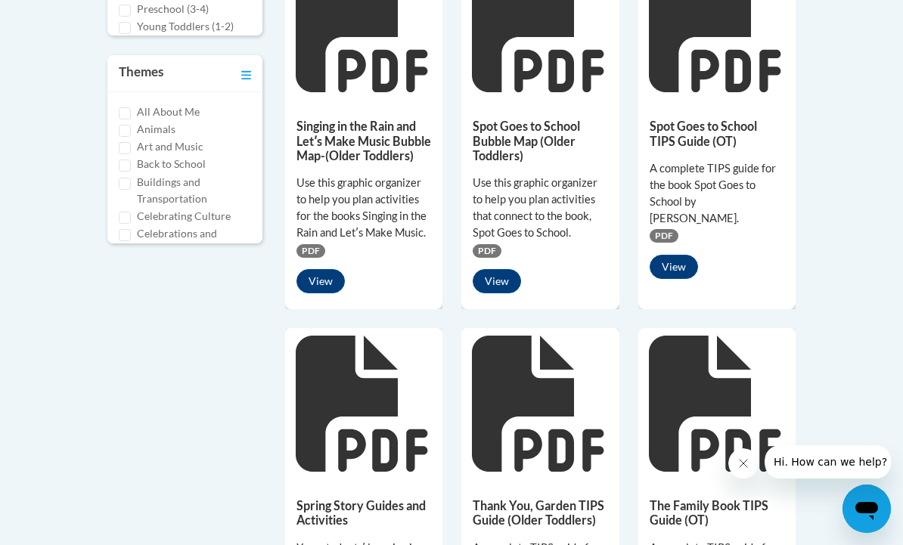
click at [669, 255] on button "View" at bounding box center [674, 267] width 48 height 24
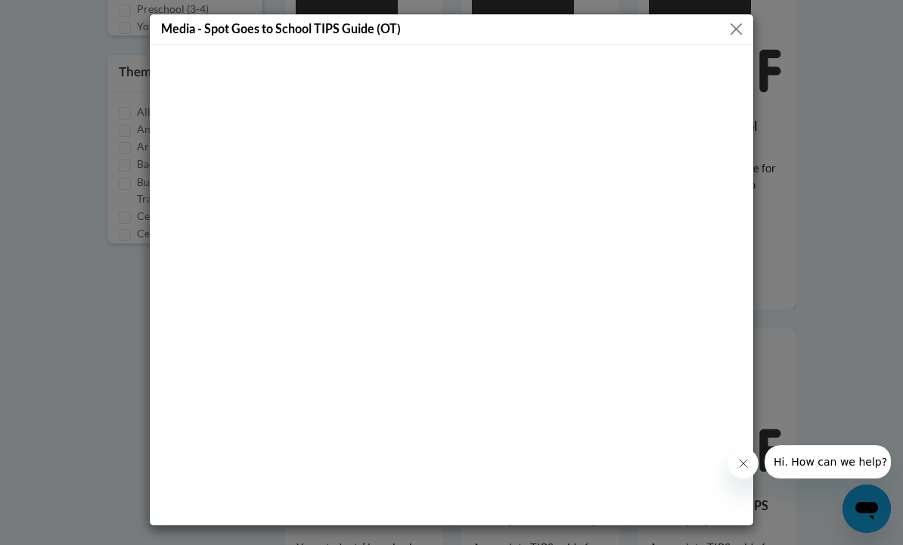
click at [736, 23] on button "Close" at bounding box center [736, 29] width 19 height 19
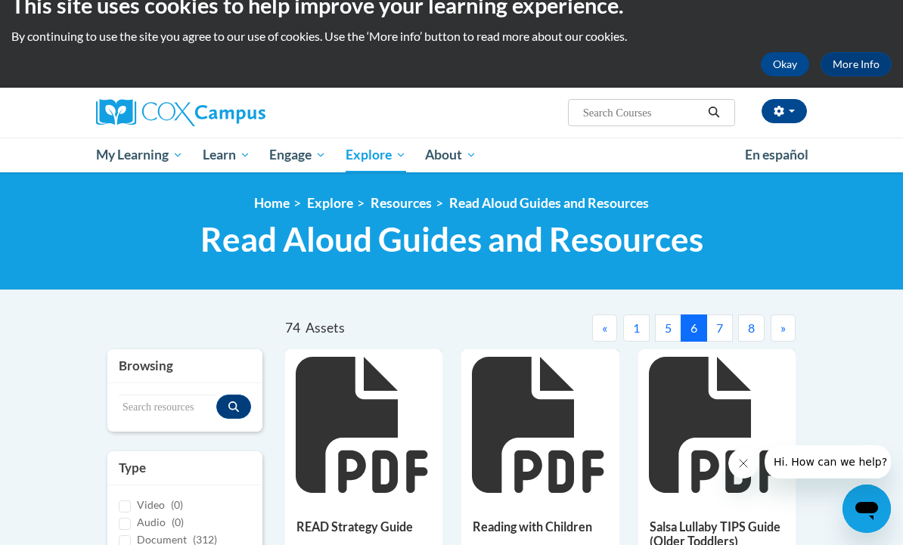
scroll to position [30, 0]
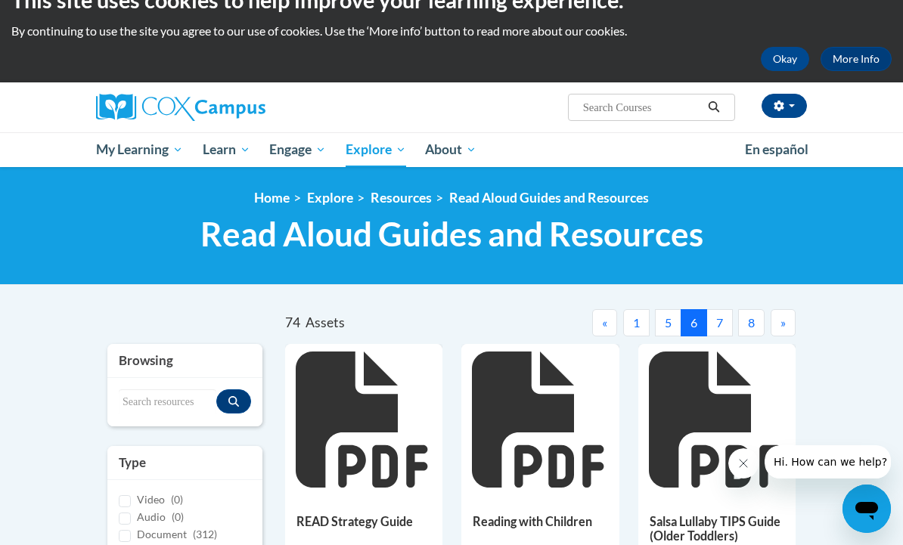
click at [727, 321] on button "7" at bounding box center [719, 322] width 26 height 27
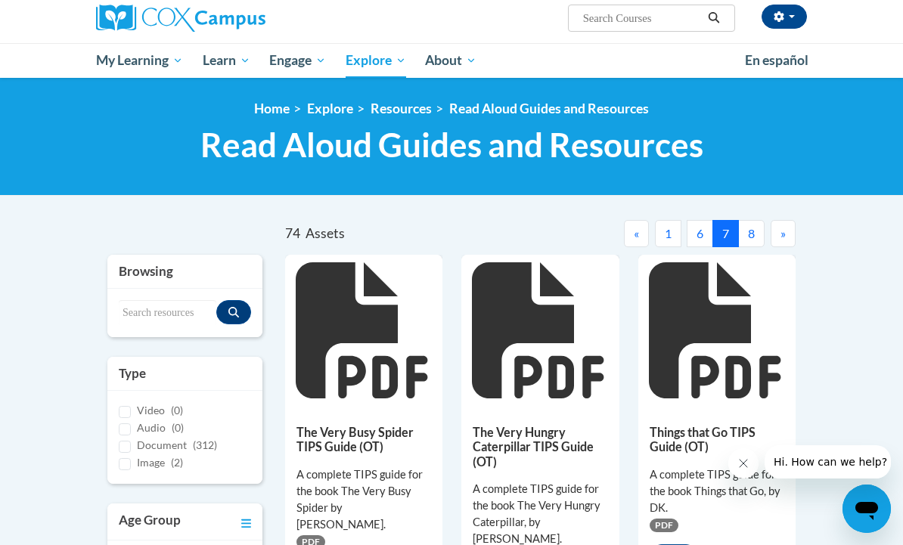
scroll to position [82, 0]
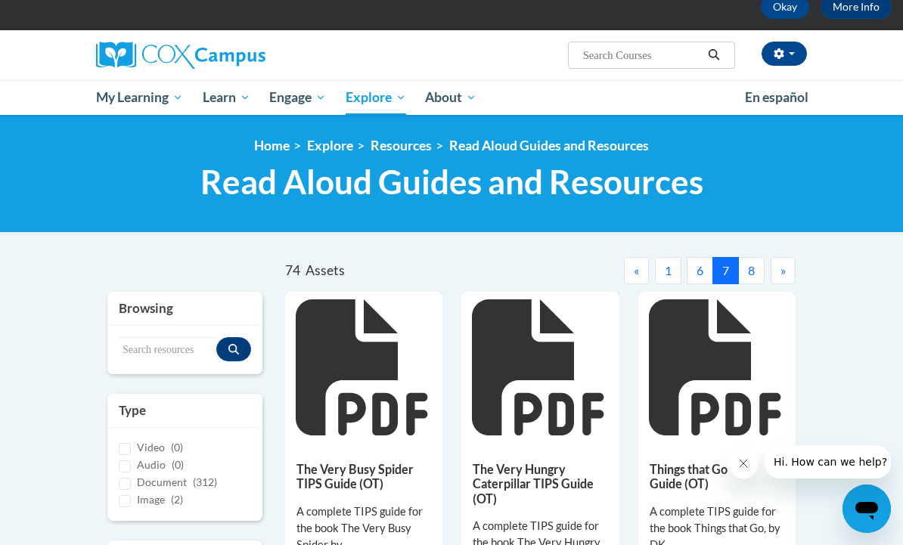
click at [752, 268] on button "8" at bounding box center [751, 270] width 26 height 27
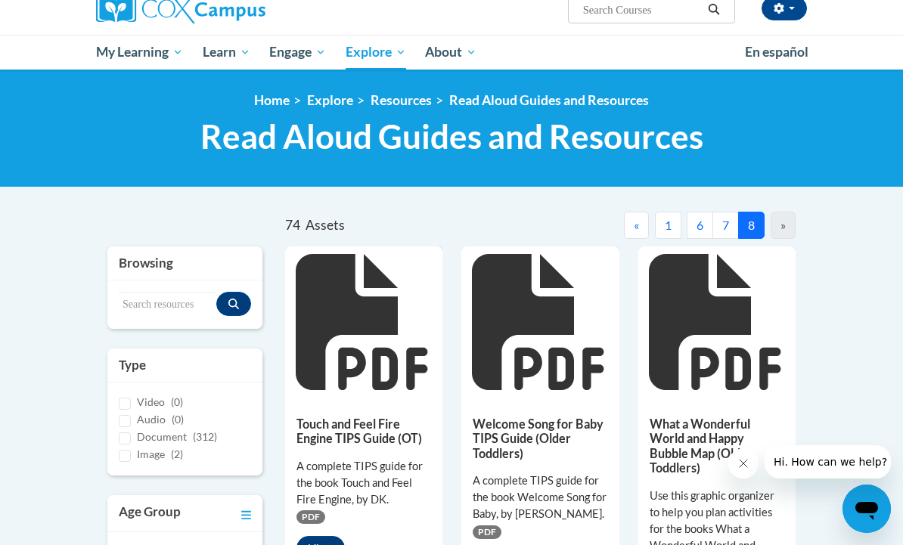
scroll to position [73, 0]
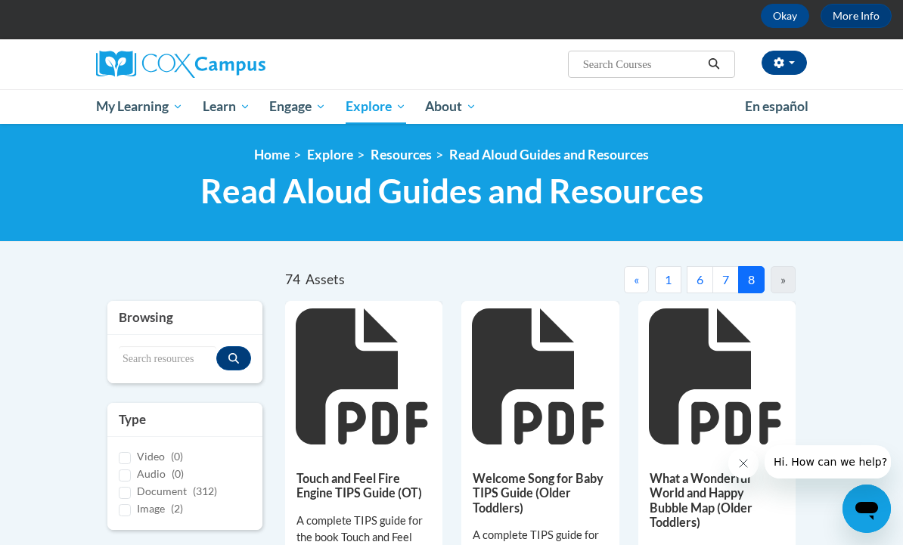
click at [789, 284] on div "»" at bounding box center [783, 279] width 25 height 27
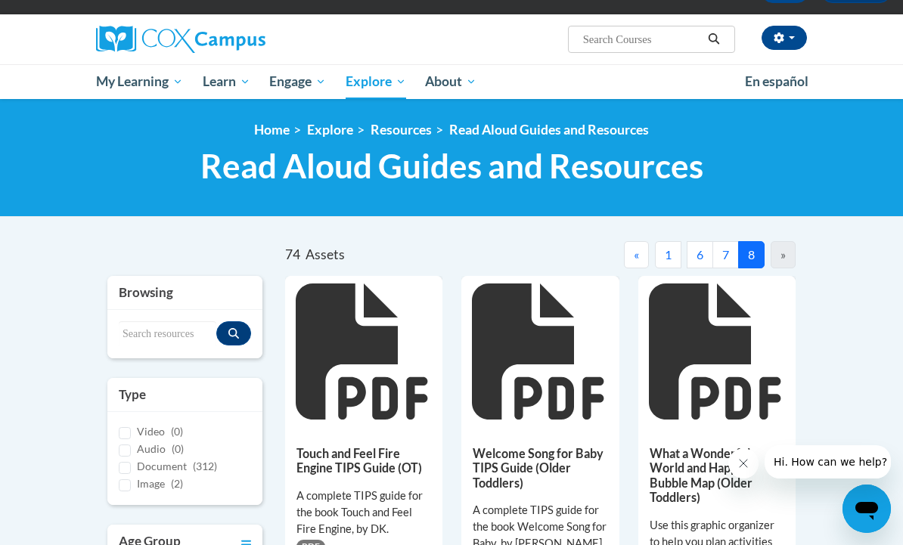
scroll to position [0, 0]
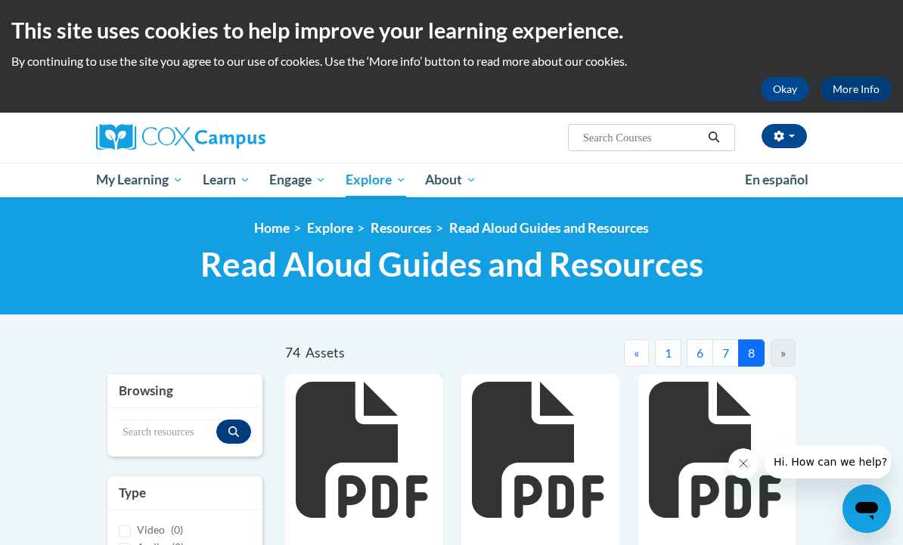
click at [661, 353] on button "1" at bounding box center [668, 353] width 26 height 27
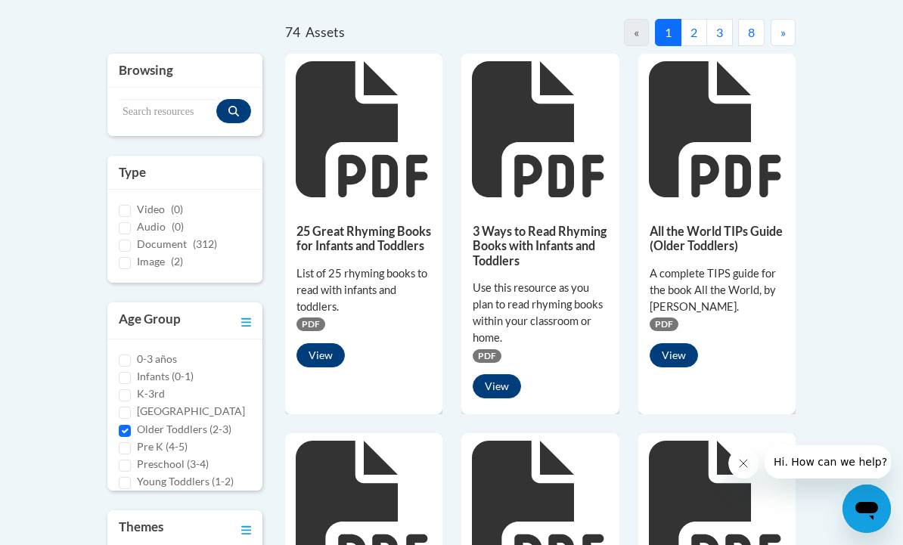
scroll to position [319, 0]
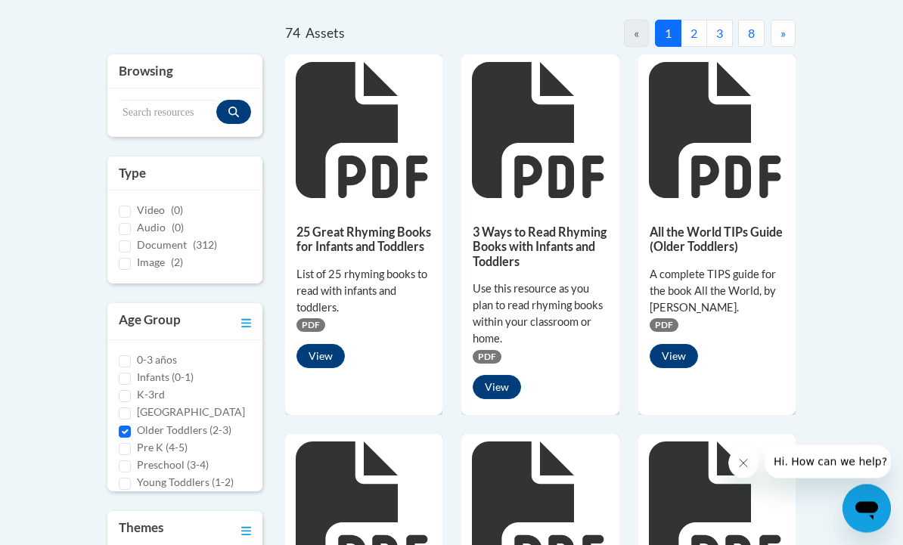
click at [369, 238] on h5 "25 Great Rhyming Books for Infants and Toddlers" at bounding box center [363, 239] width 135 height 29
click at [401, 242] on h5 "25 Great Rhyming Books for Infants and Toddlers" at bounding box center [363, 239] width 135 height 29
click at [373, 237] on h5 "25 Great Rhyming Books for Infants and Toddlers" at bounding box center [363, 239] width 135 height 29
click at [321, 360] on button "View" at bounding box center [320, 357] width 48 height 24
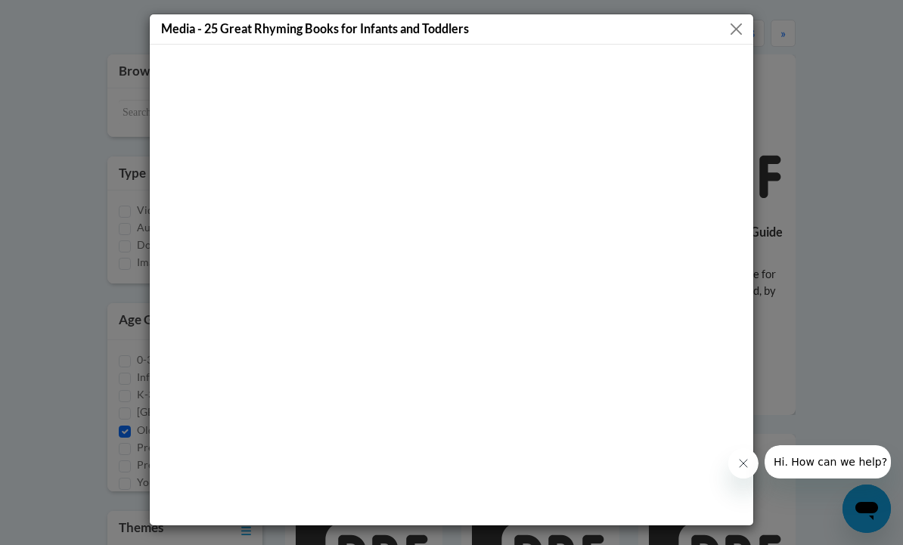
click at [743, 21] on button "Close" at bounding box center [736, 29] width 19 height 19
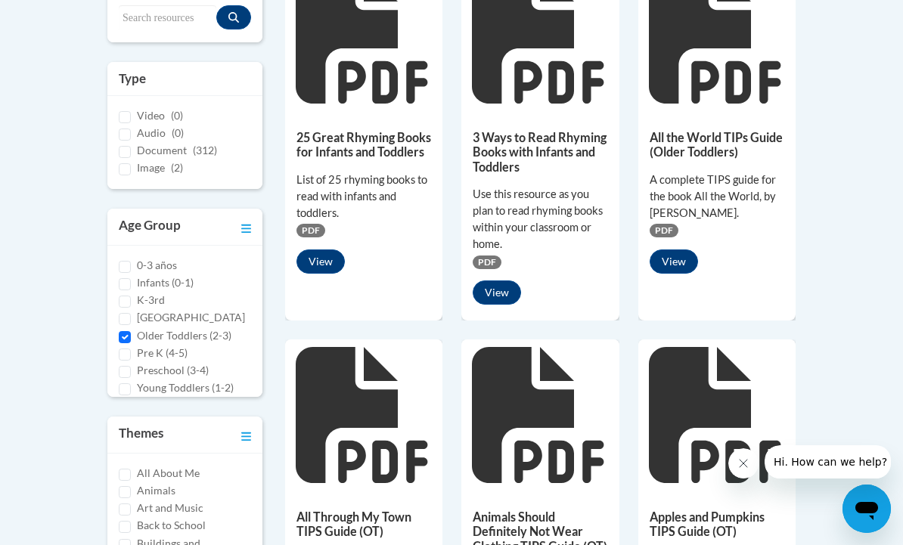
scroll to position [432, 0]
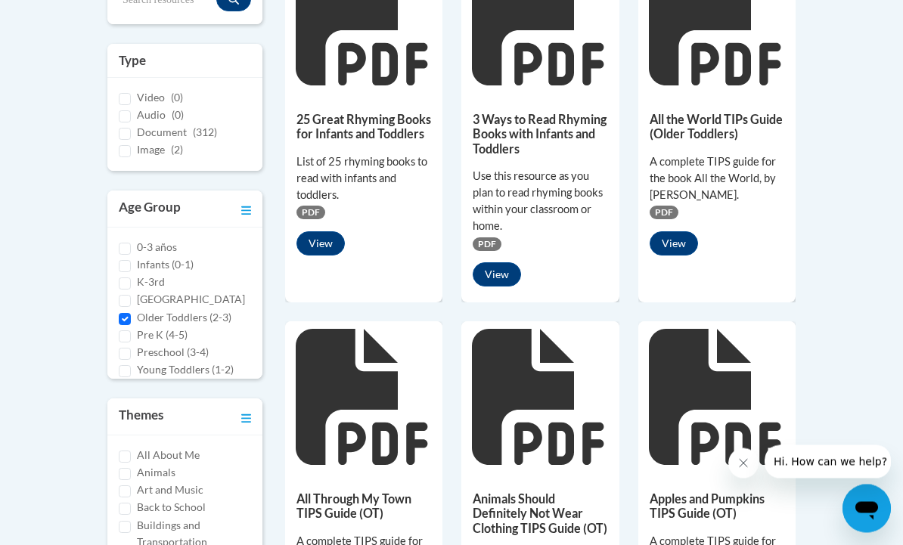
click at [123, 338] on input "Pre K (4-5)" at bounding box center [125, 337] width 12 height 12
checkbox input "true"
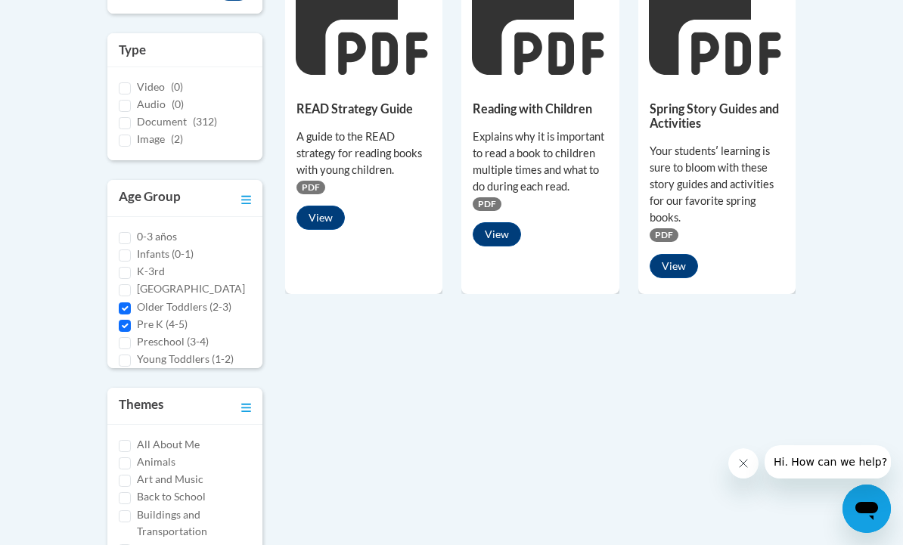
click at [120, 337] on input "Preschool (3-4)" at bounding box center [125, 343] width 12 height 12
checkbox input "true"
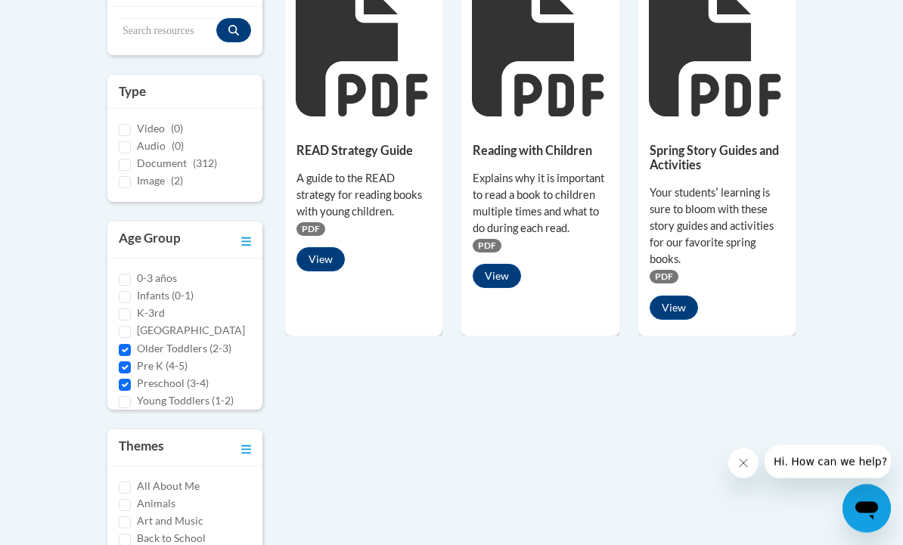
scroll to position [392, 0]
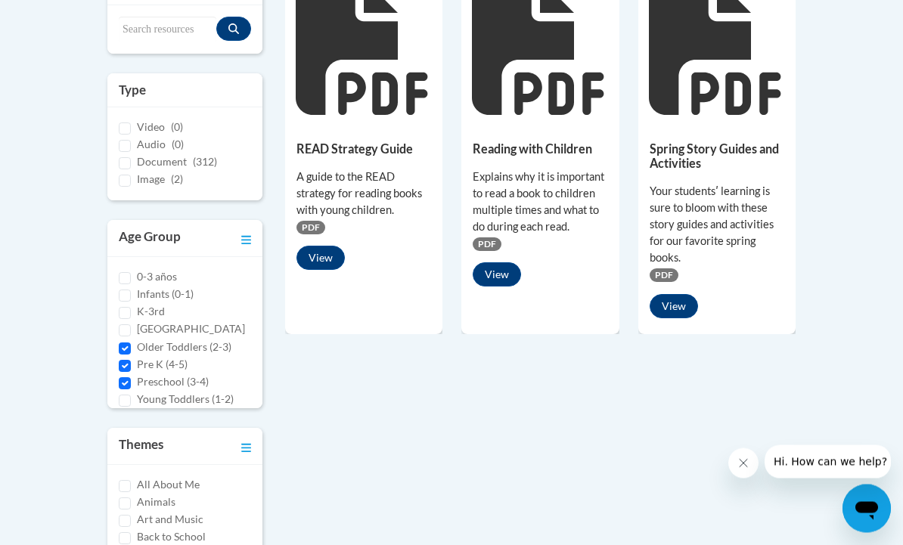
click at [123, 343] on input "Older Toddlers (2-3)" at bounding box center [125, 349] width 12 height 12
checkbox input "false"
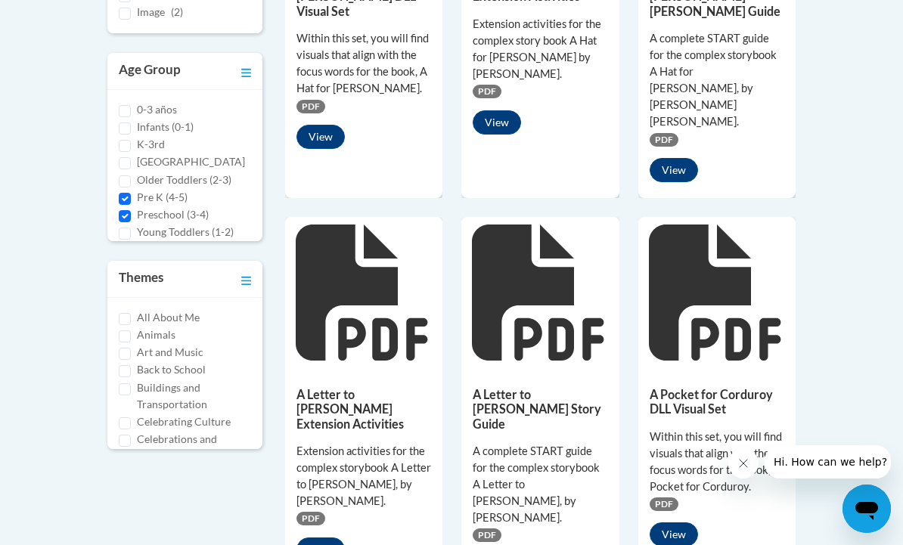
scroll to position [563, 0]
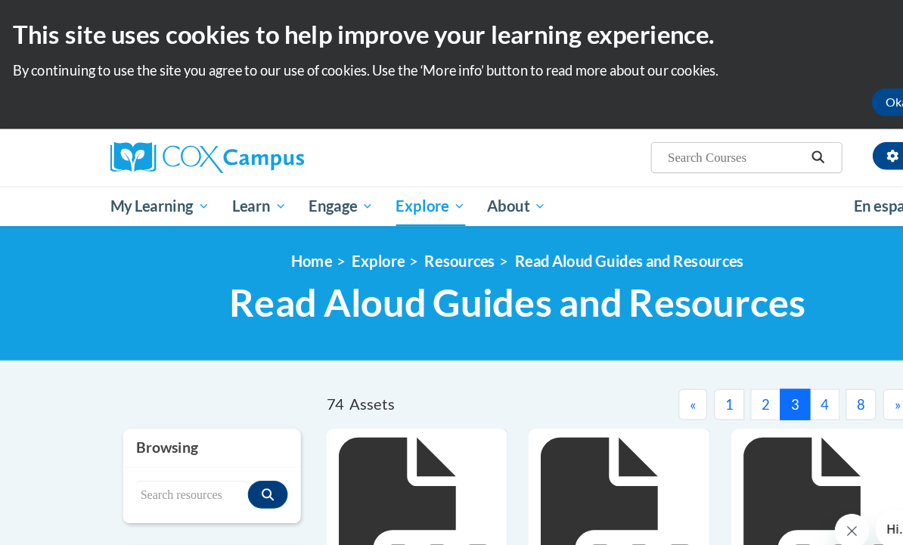
click at [627, 138] on input "Search..." at bounding box center [642, 138] width 121 height 18
type input "Song list"
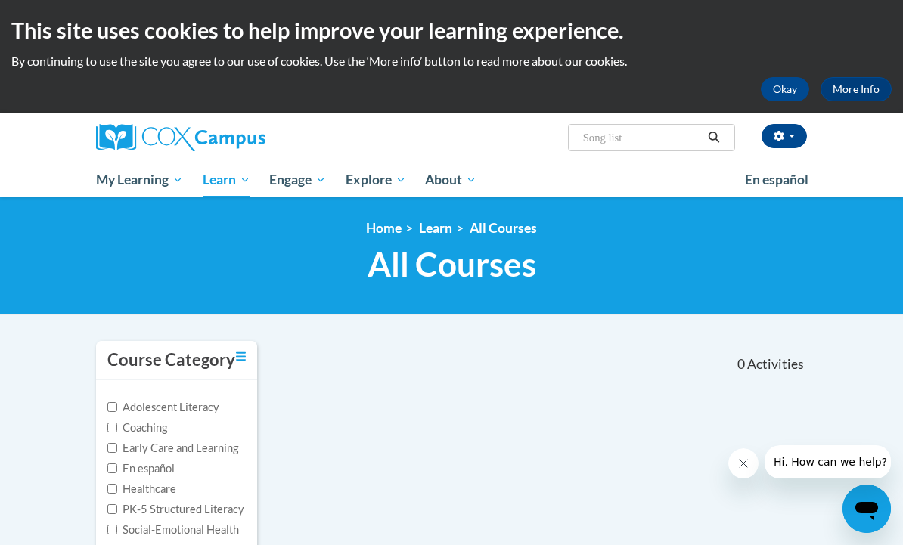
click at [609, 140] on input "Song list" at bounding box center [642, 138] width 121 height 18
type input "Songs"
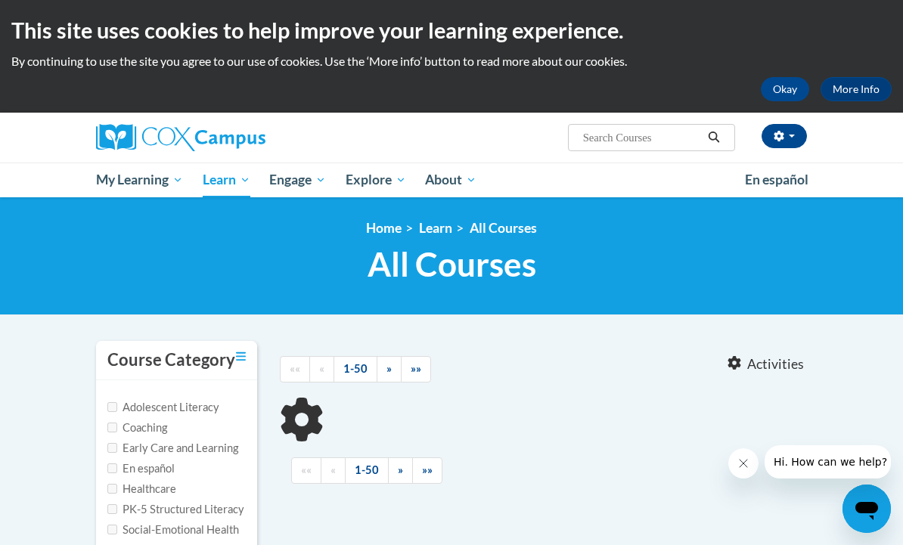
type input "Songs"
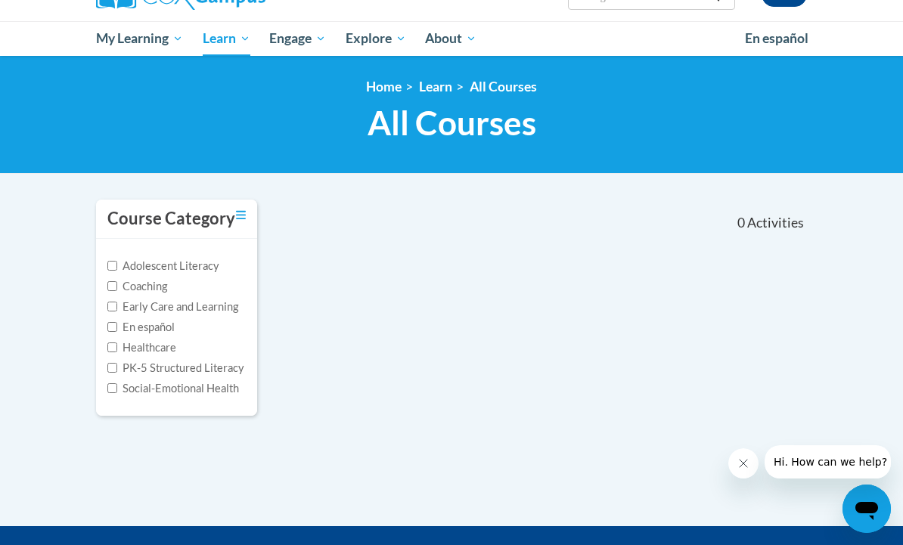
scroll to position [141, 0]
